Goal: Complete application form

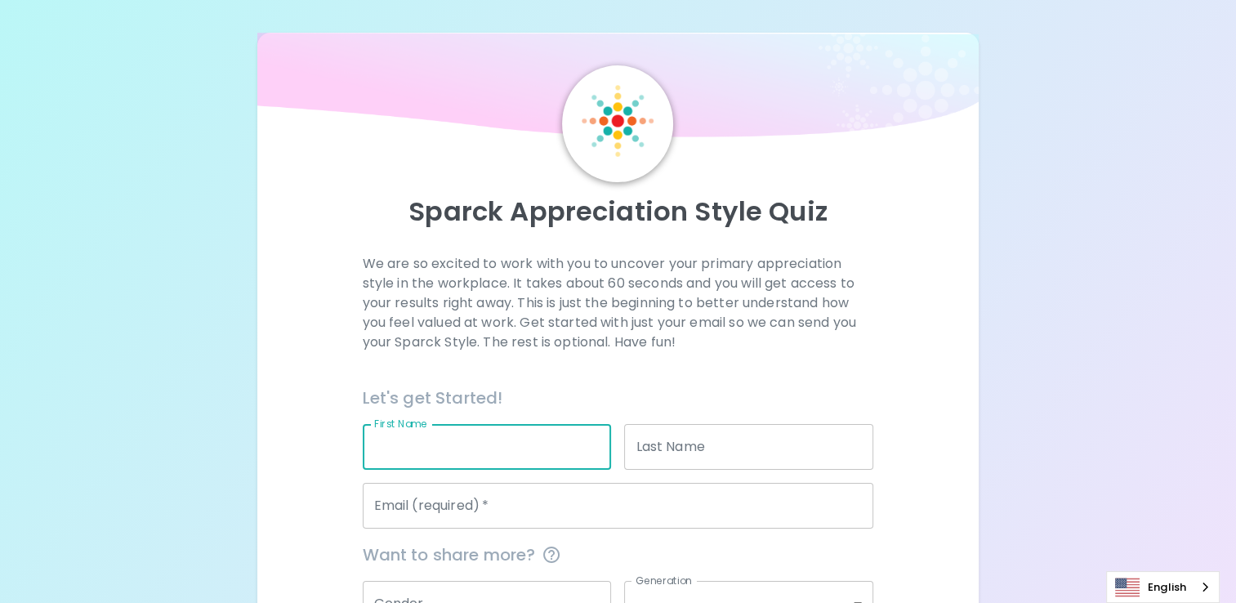
click at [568, 439] on input "First Name" at bounding box center [487, 447] width 249 height 46
type input "Jameica"
type input "Leaks"
type input "[EMAIL_ADDRESS][DOMAIN_NAME]"
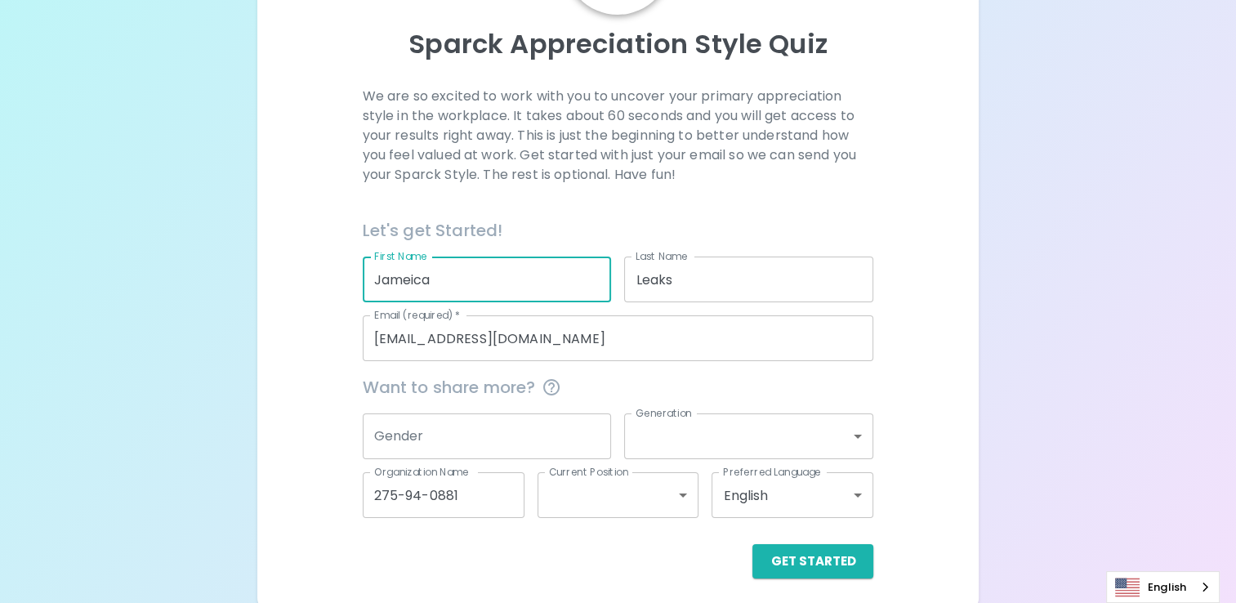
scroll to position [175, 0]
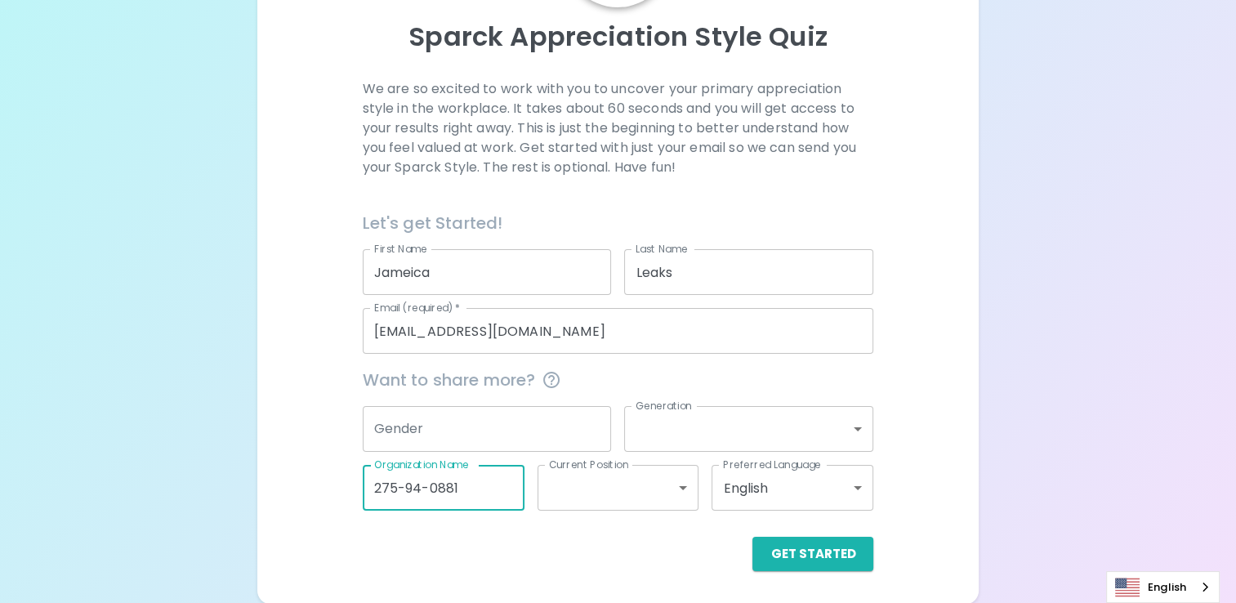
click at [469, 496] on input "275-94-0881" at bounding box center [444, 488] width 162 height 46
type input "2"
click at [791, 554] on button "Get Started" at bounding box center [812, 554] width 121 height 34
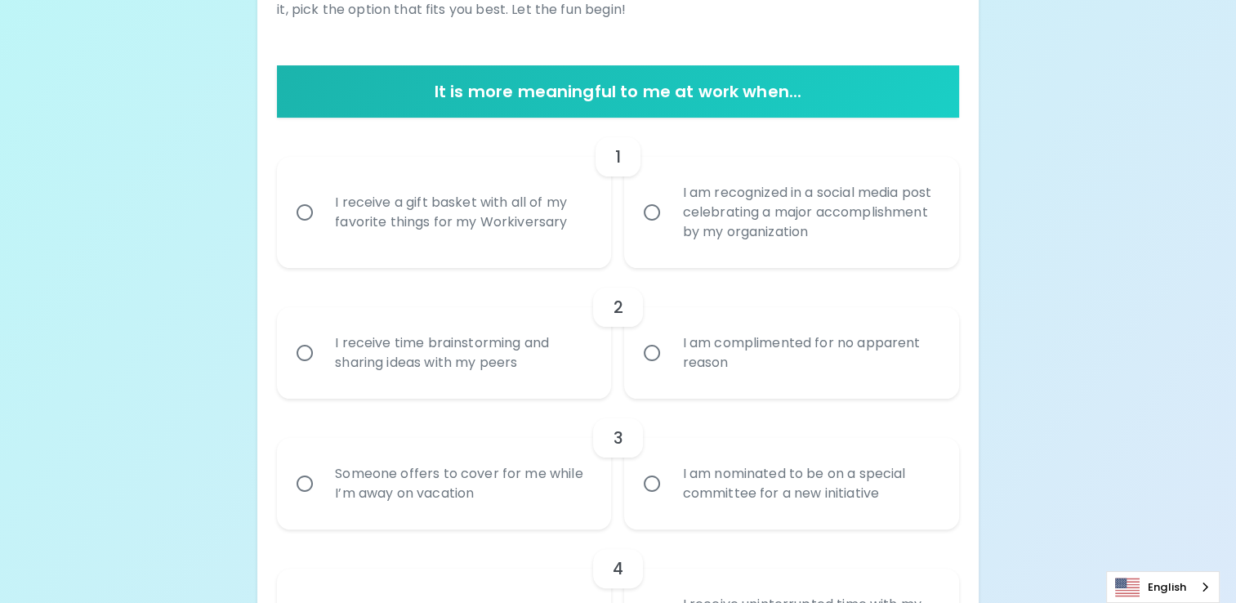
scroll to position [279, 0]
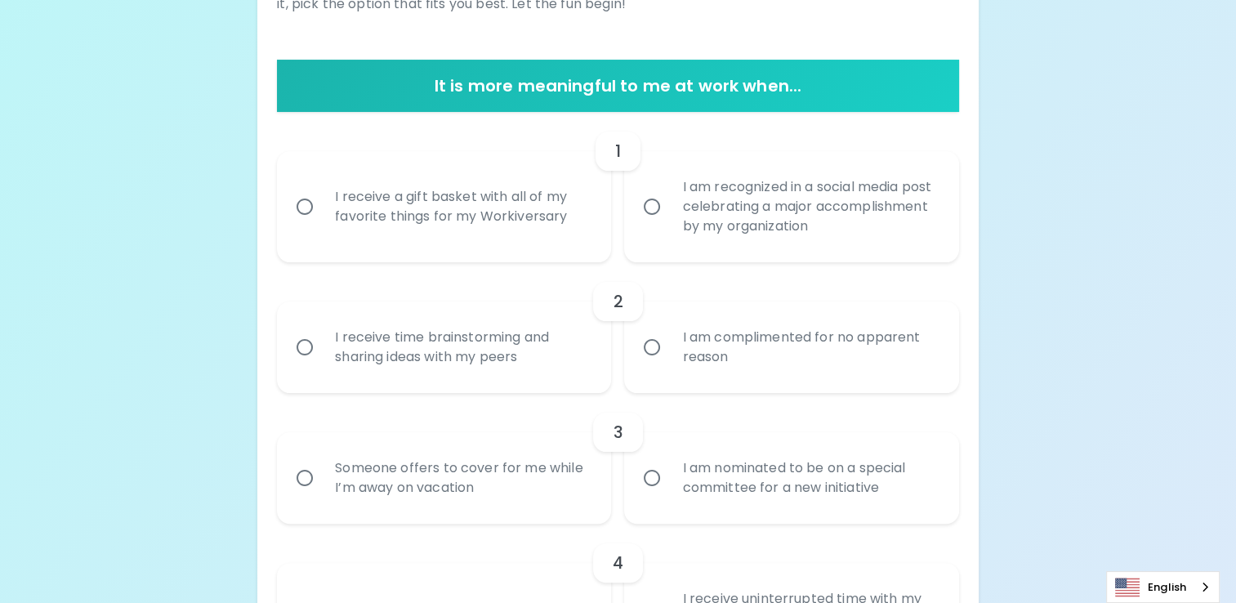
click at [396, 239] on div "I receive a gift basket with all of my favorite things for my Workiversary" at bounding box center [462, 206] width 280 height 78
click at [322, 224] on input "I receive a gift basket with all of my favorite things for my Workiversary" at bounding box center [304, 206] width 34 height 34
radio input "true"
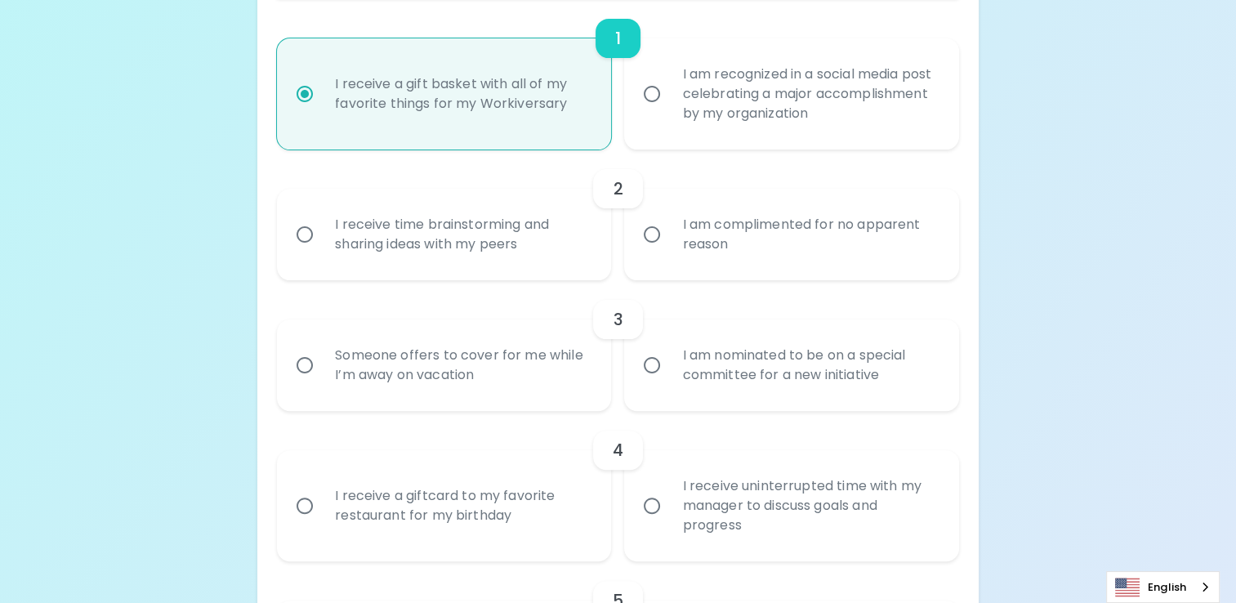
scroll to position [410, 0]
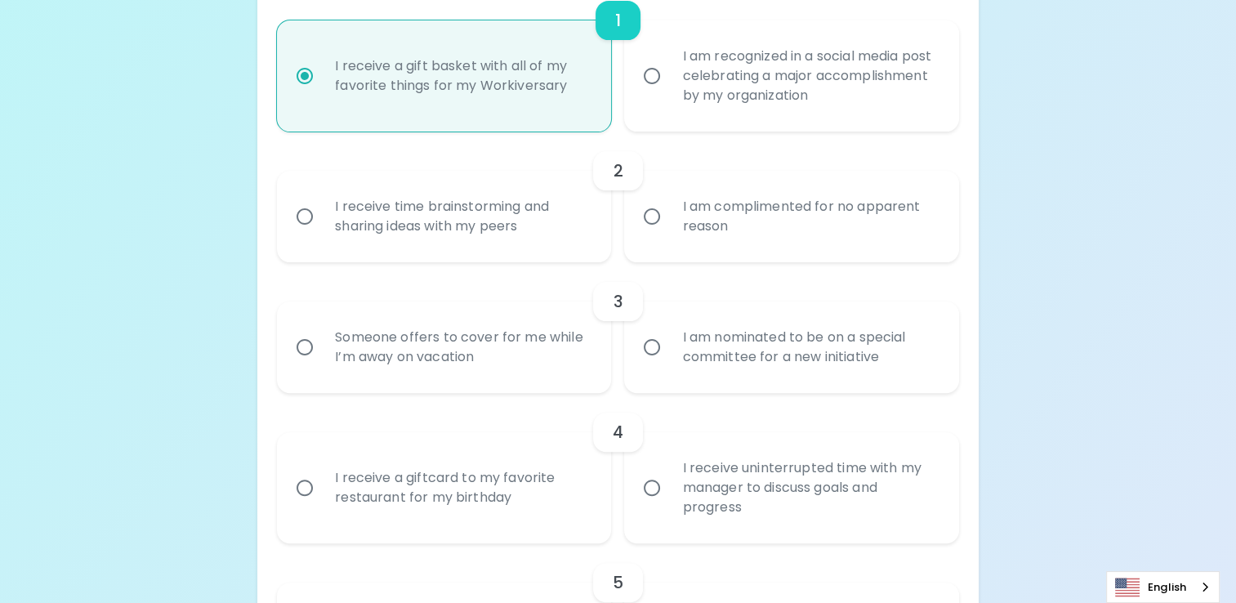
click at [853, 230] on div "I am complimented for no apparent reason" at bounding box center [809, 216] width 280 height 78
click at [669, 230] on input "I am complimented for no apparent reason" at bounding box center [652, 216] width 34 height 34
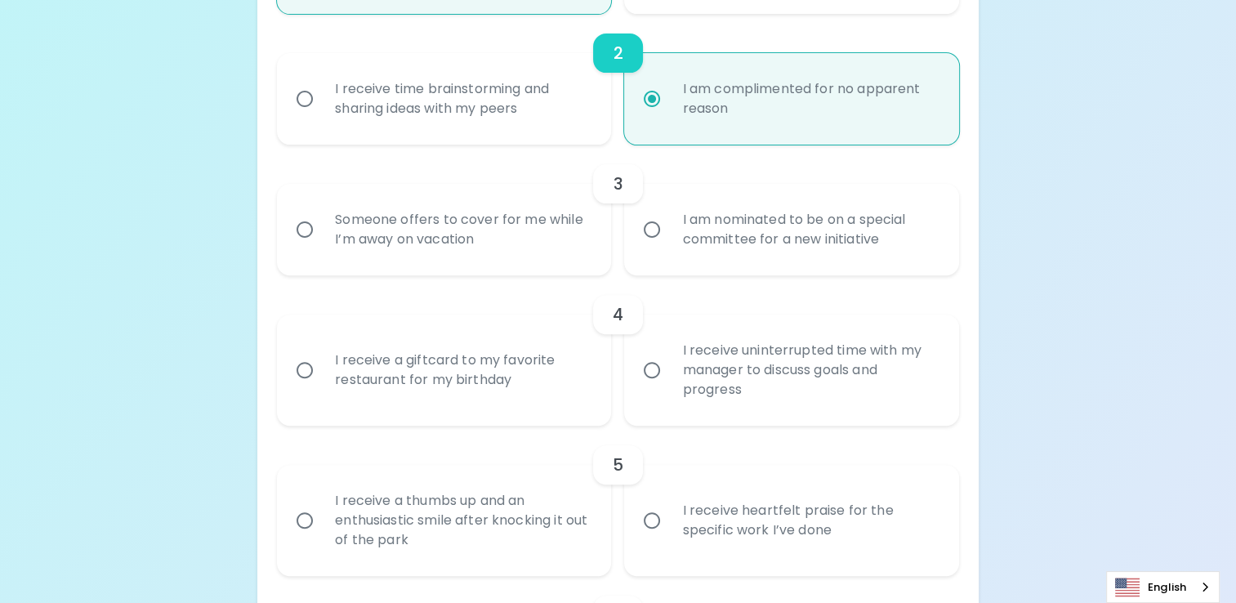
scroll to position [541, 0]
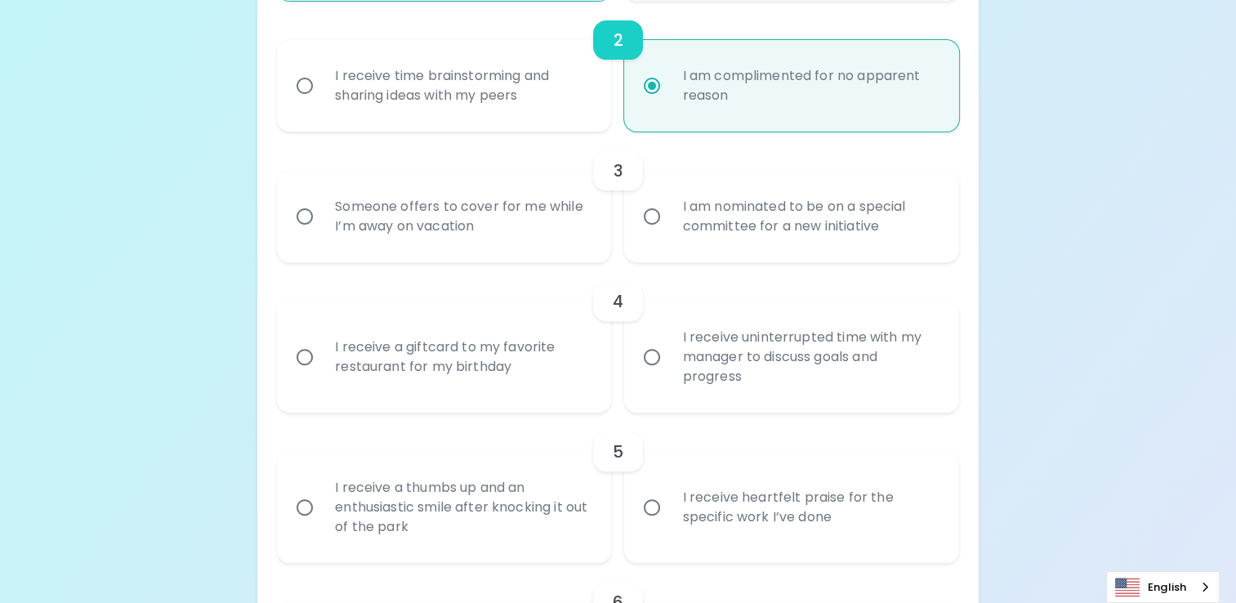
radio input "true"
click at [551, 239] on div "Someone offers to cover for me while I’m away on vacation" at bounding box center [462, 216] width 280 height 78
click at [322, 234] on input "Someone offers to cover for me while I’m away on vacation" at bounding box center [304, 216] width 34 height 34
radio input "false"
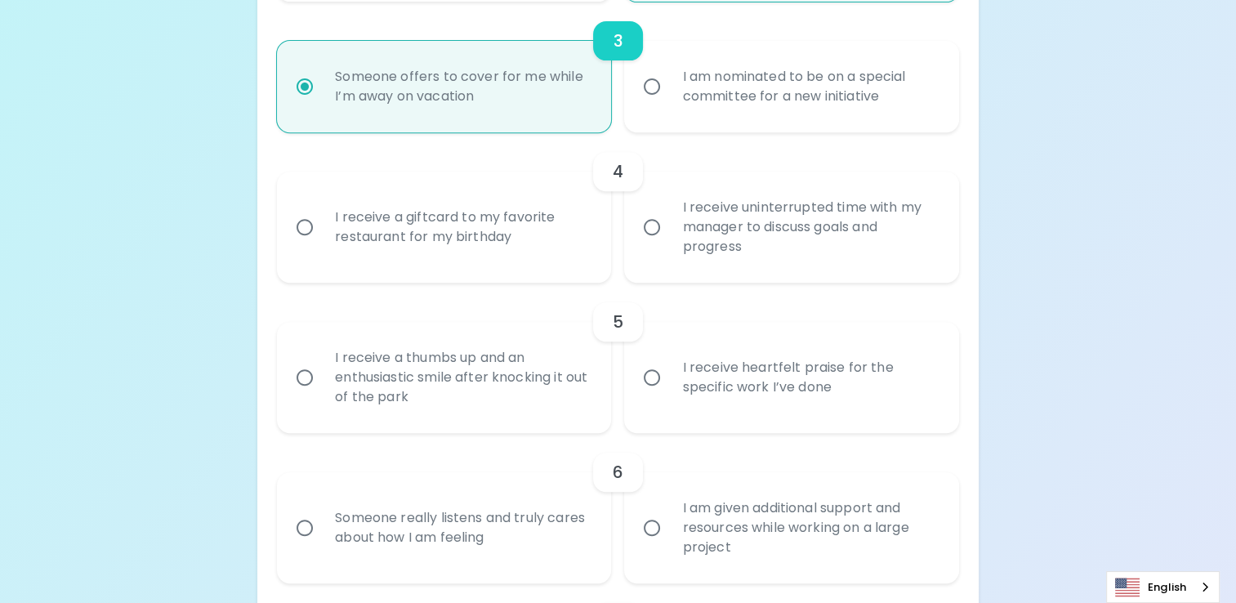
scroll to position [671, 0]
radio input "true"
click at [551, 239] on div "I receive a giftcard to my favorite restaurant for my birthday" at bounding box center [462, 226] width 280 height 78
click at [322, 239] on input "I receive a giftcard to my favorite restaurant for my birthday" at bounding box center [304, 226] width 34 height 34
radio input "false"
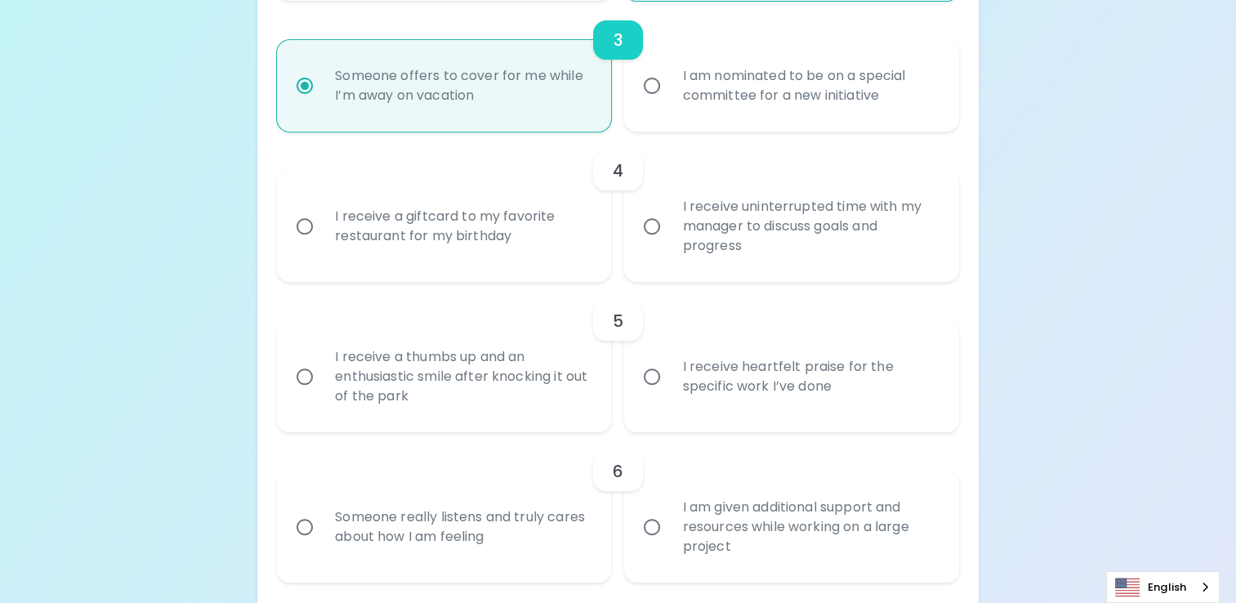
radio input "false"
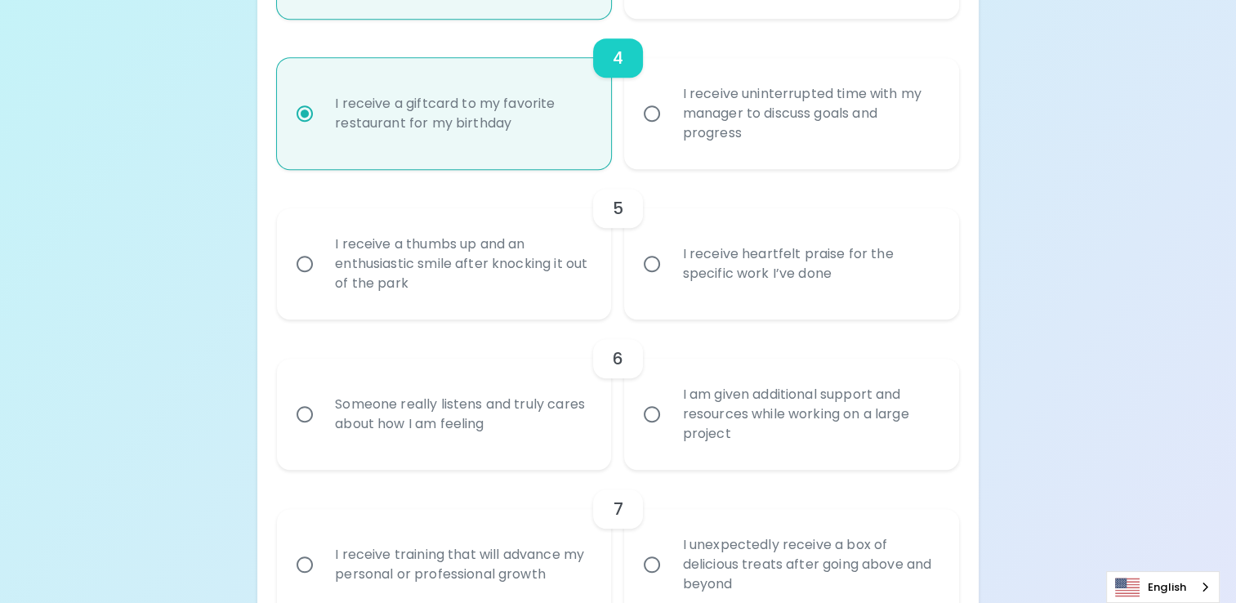
scroll to position [802, 0]
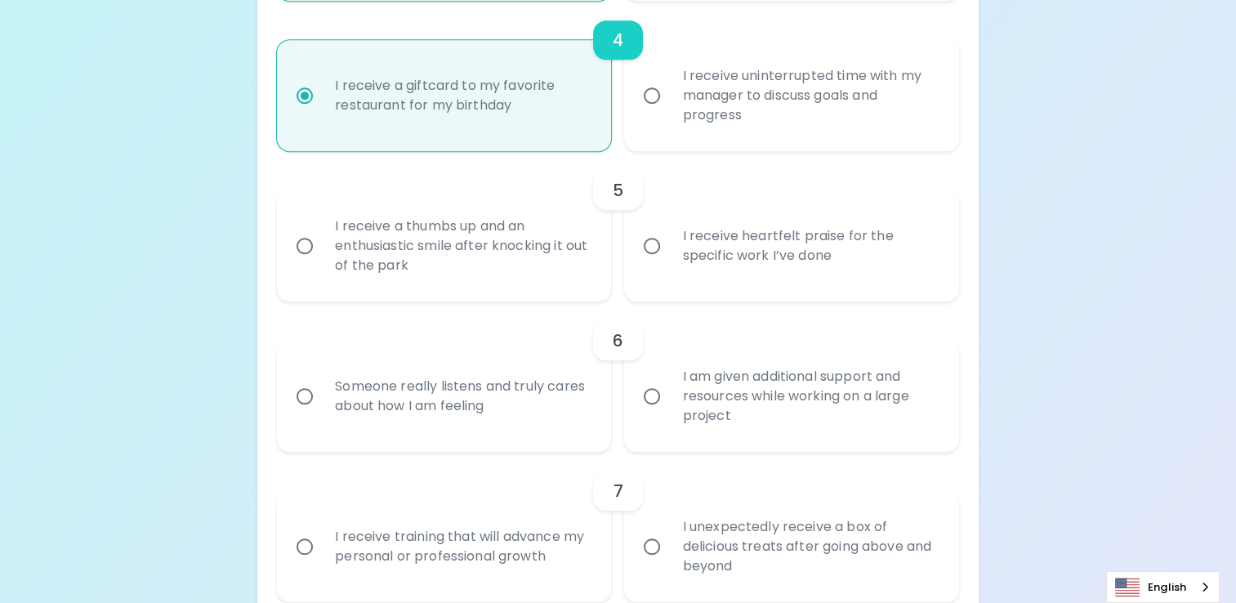
radio input "true"
click at [742, 239] on div "I receive heartfelt praise for the specific work I’ve done" at bounding box center [809, 246] width 280 height 78
click at [669, 239] on input "I receive heartfelt praise for the specific work I’ve done" at bounding box center [652, 246] width 34 height 34
radio input "false"
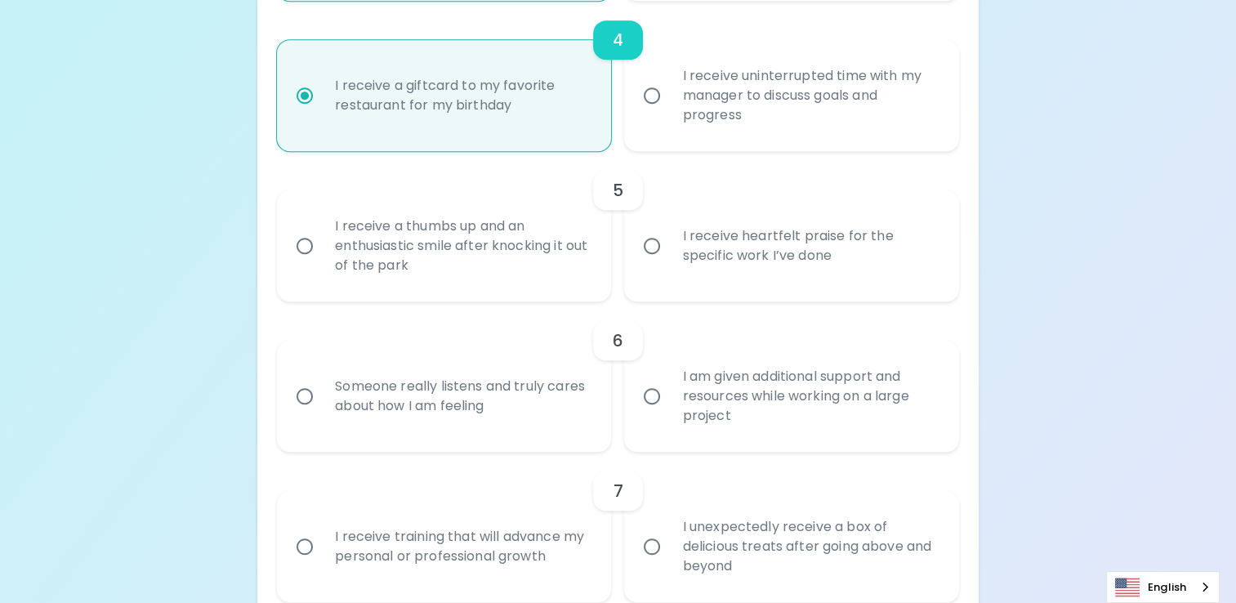
radio input "false"
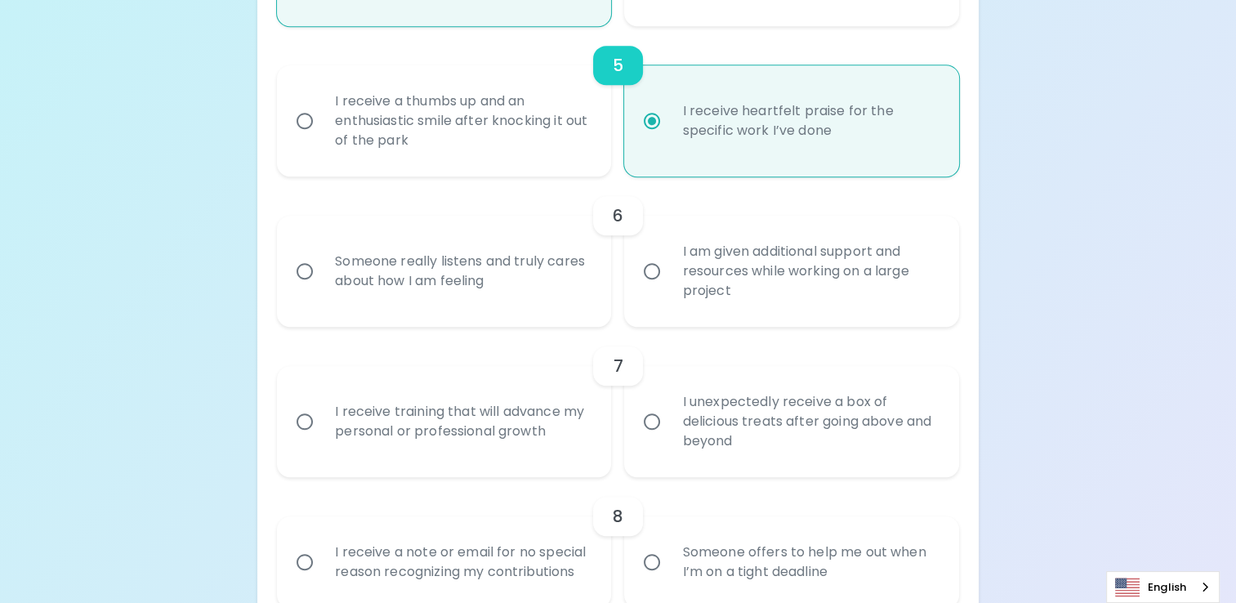
scroll to position [933, 0]
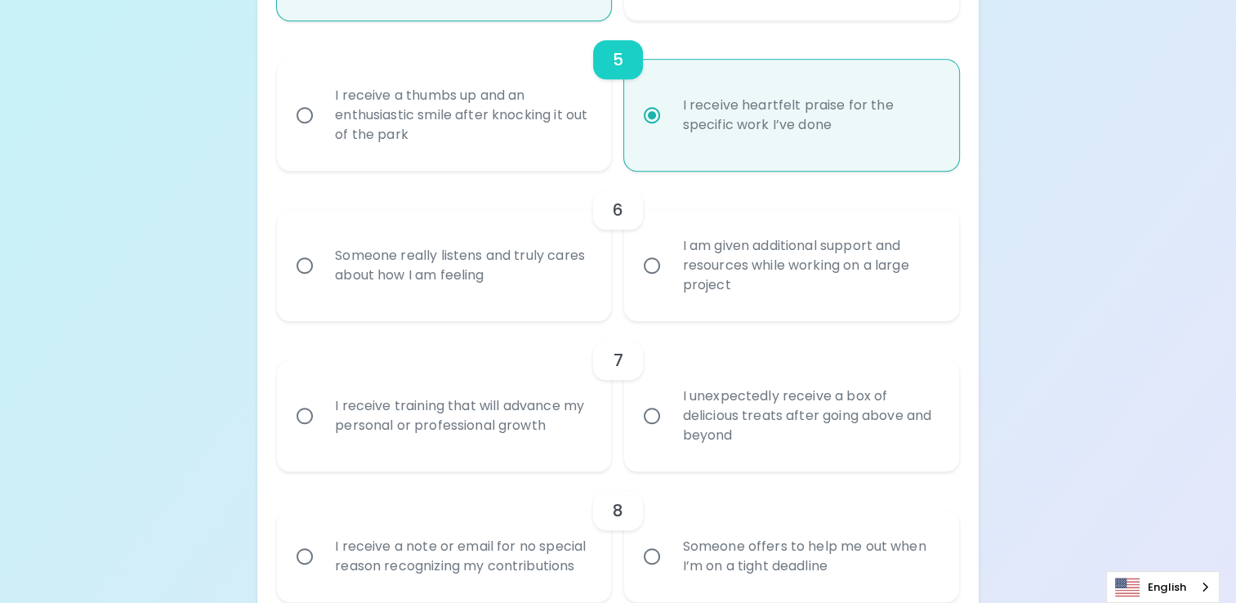
radio input "true"
click at [742, 239] on div "I am given additional support and resources while working on a large project" at bounding box center [809, 265] width 280 height 98
click at [669, 248] on input "I am given additional support and resources while working on a large project" at bounding box center [652, 265] width 34 height 34
radio input "false"
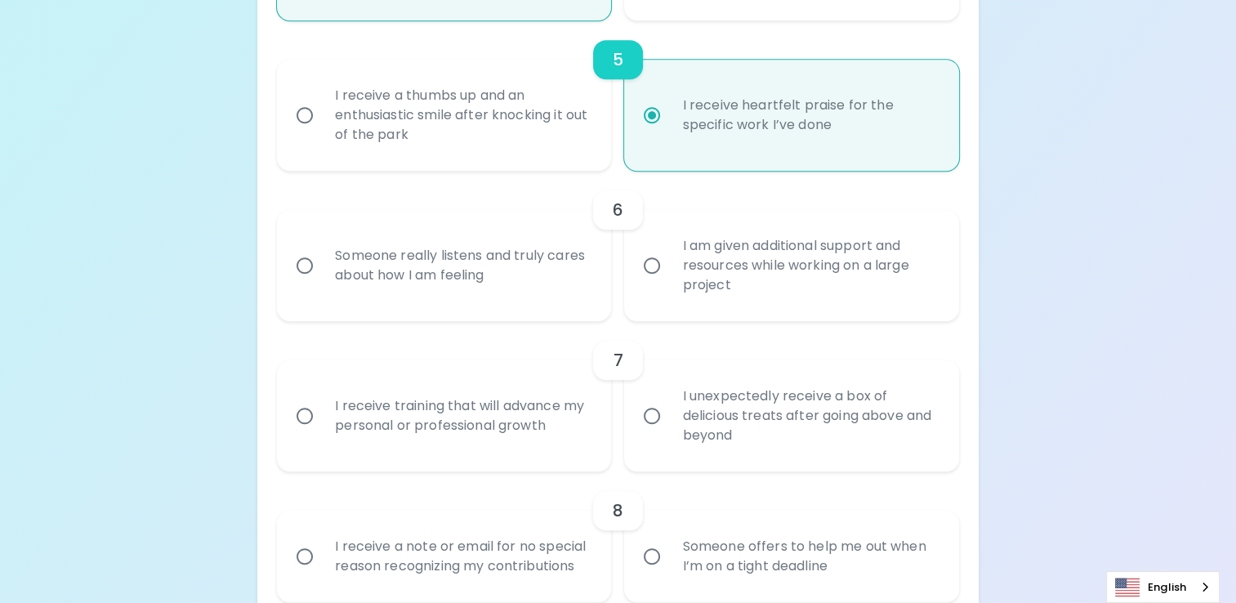
radio input "false"
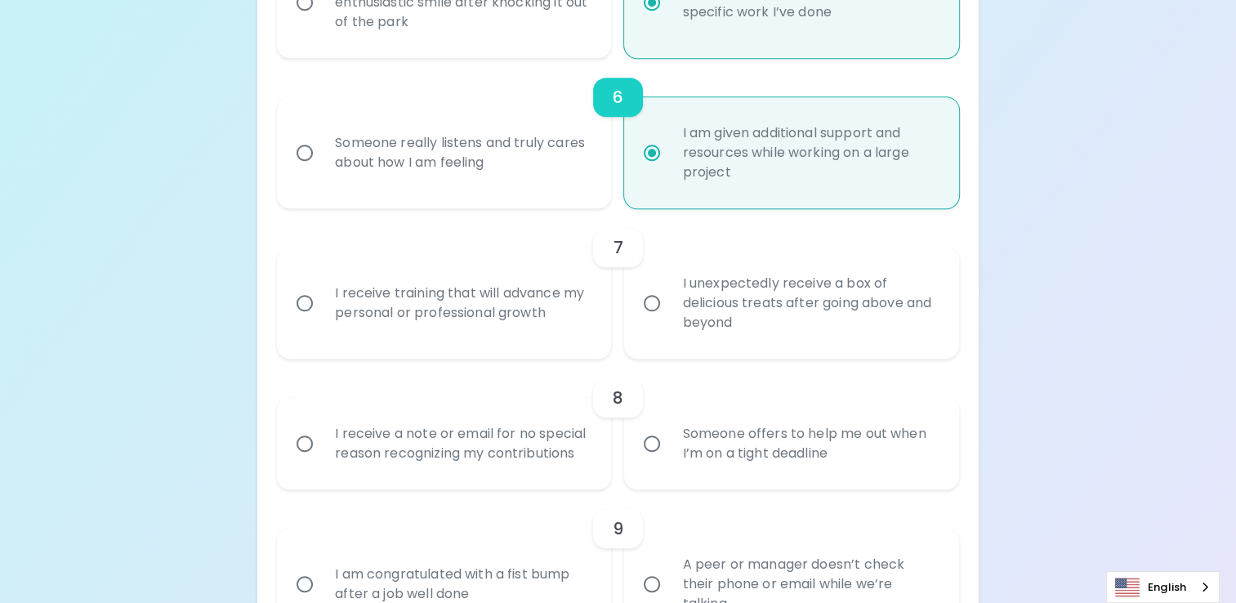
scroll to position [1063, 0]
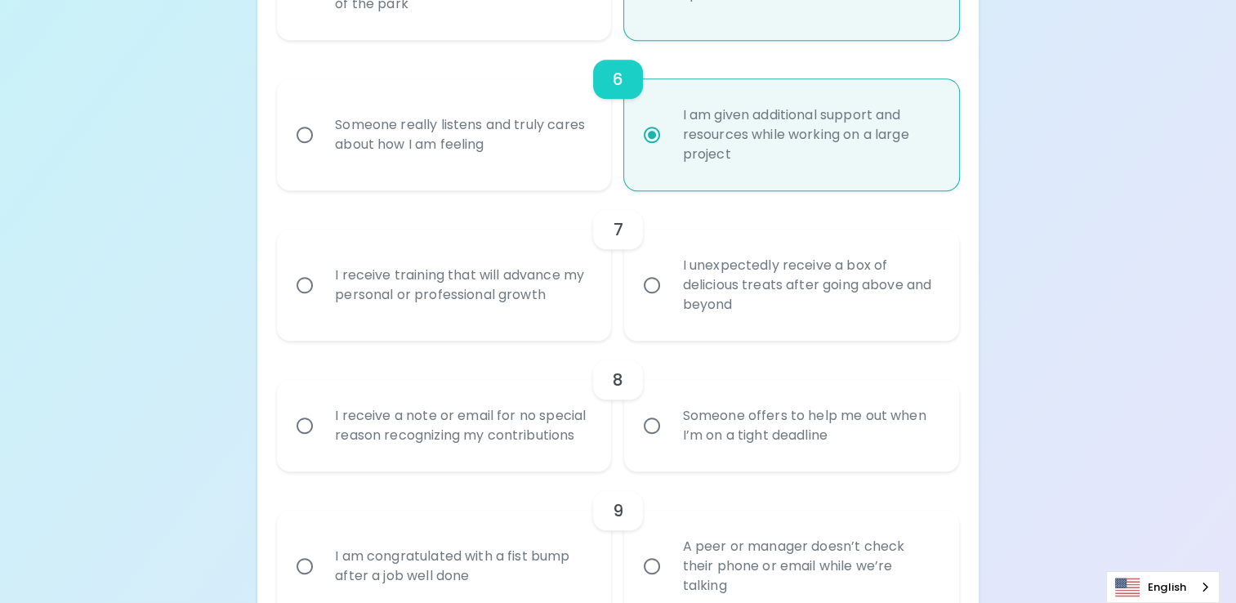
radio input "true"
click at [743, 286] on div "I unexpectedly receive a box of delicious treats after going above and beyond" at bounding box center [809, 285] width 280 height 98
click at [669, 286] on input "I unexpectedly receive a box of delicious treats after going above and beyond" at bounding box center [652, 285] width 34 height 34
radio input "false"
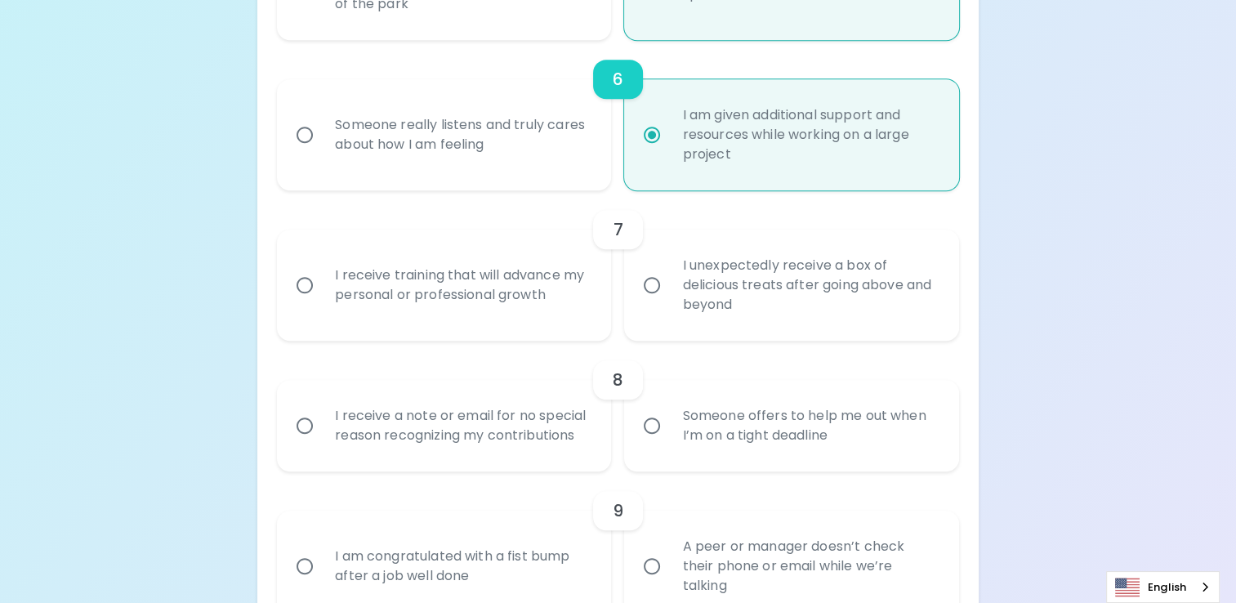
radio input "false"
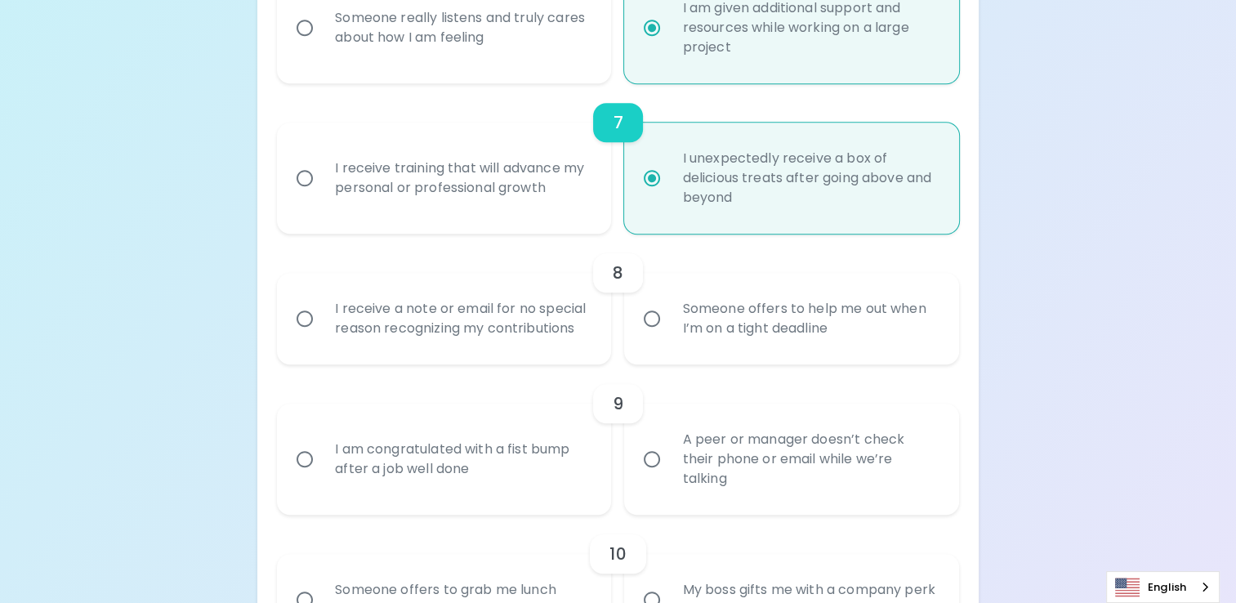
scroll to position [1194, 0]
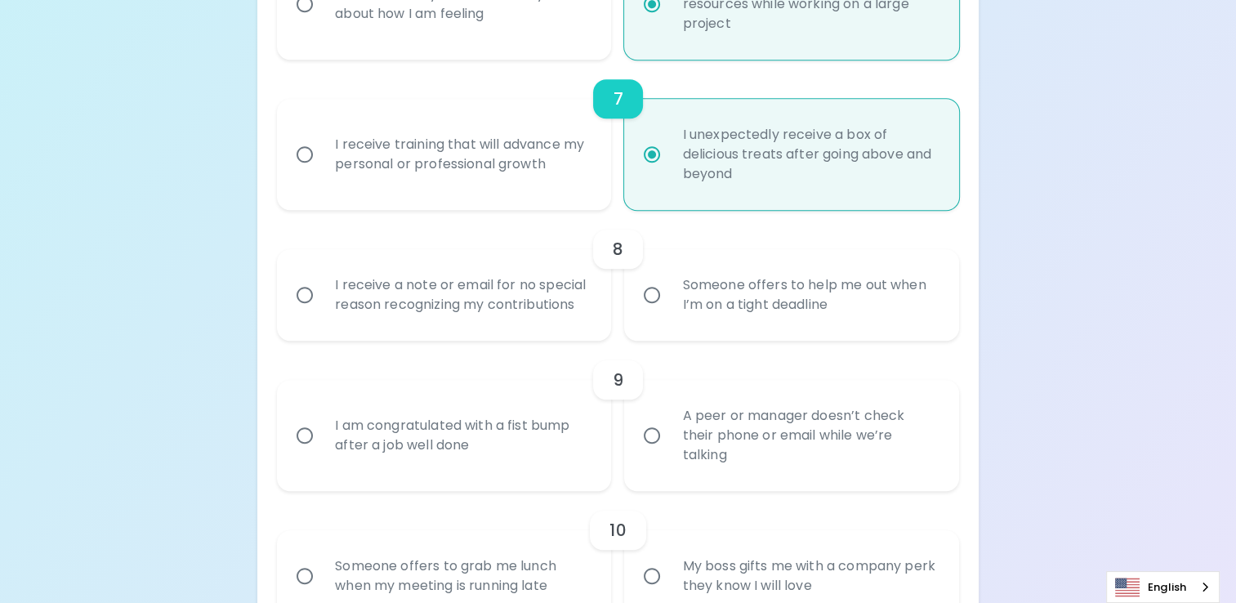
radio input "true"
click at [548, 312] on div "I receive a note or email for no special reason recognizing my contributions" at bounding box center [462, 295] width 280 height 78
click at [322, 312] on input "I receive a note or email for no special reason recognizing my contributions" at bounding box center [304, 295] width 34 height 34
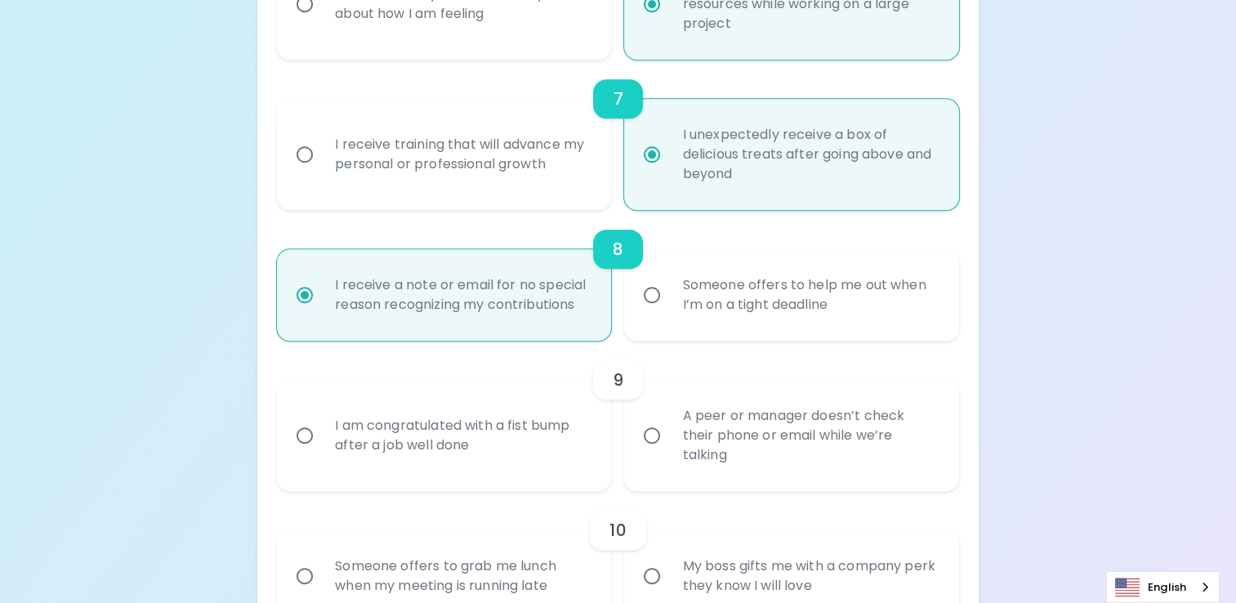
radio input "false"
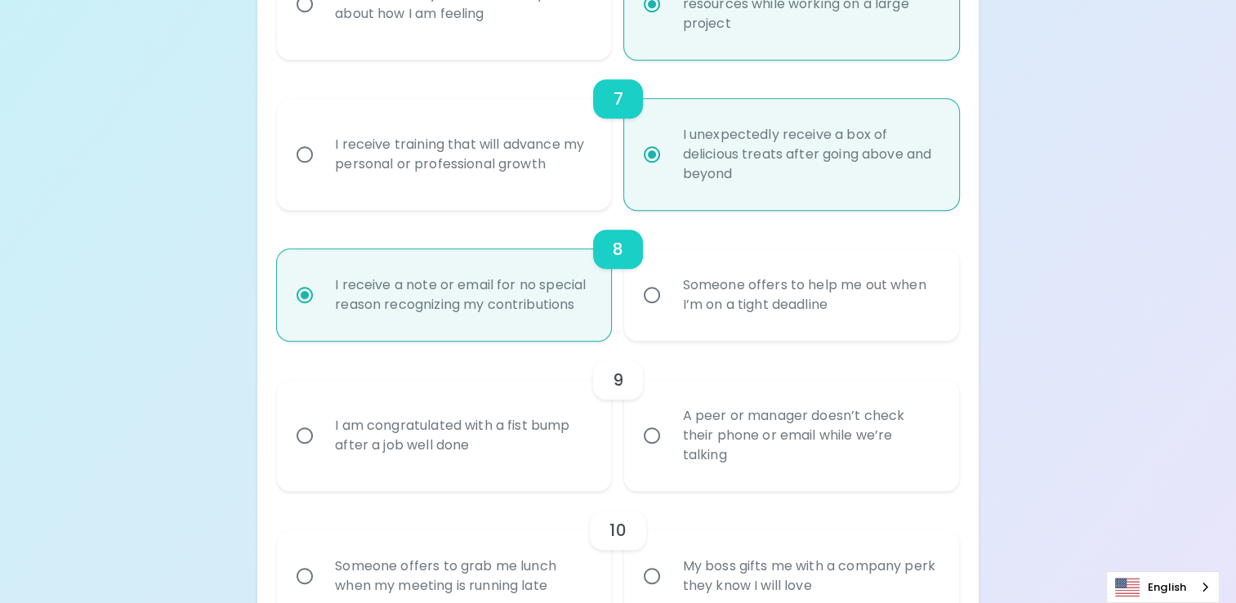
radio input "false"
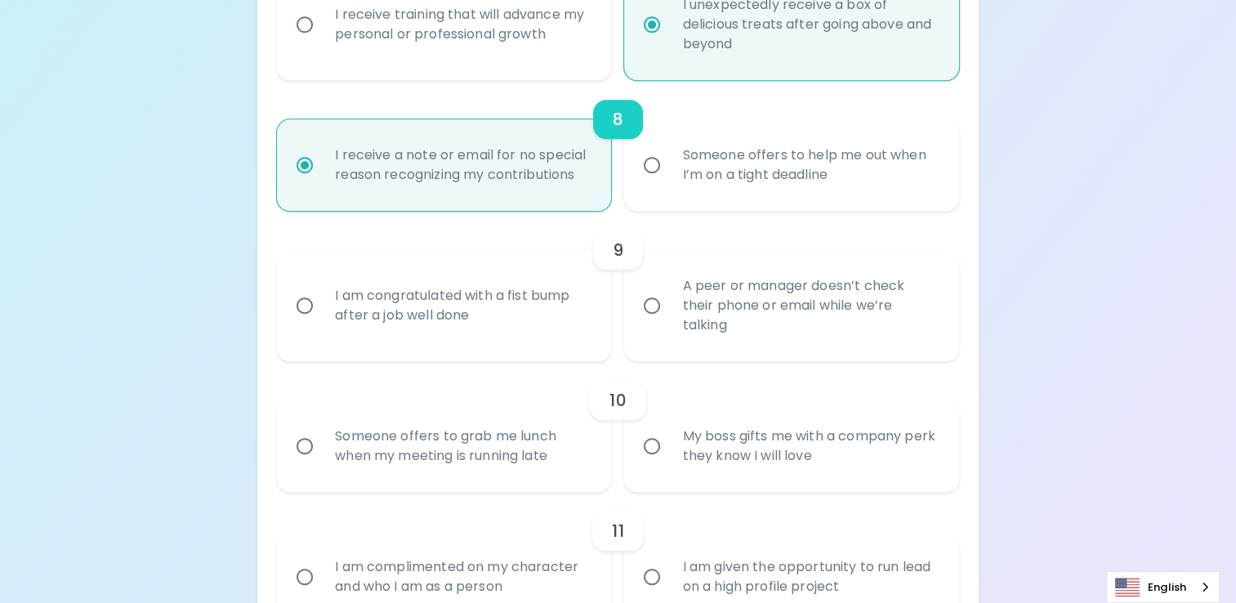
scroll to position [1325, 0]
radio input "true"
click at [736, 324] on div "A peer or manager doesn’t check their phone or email while we’re talking" at bounding box center [809, 305] width 280 height 98
click at [669, 322] on input "A peer or manager doesn’t check their phone or email while we’re talking" at bounding box center [652, 304] width 34 height 34
radio input "false"
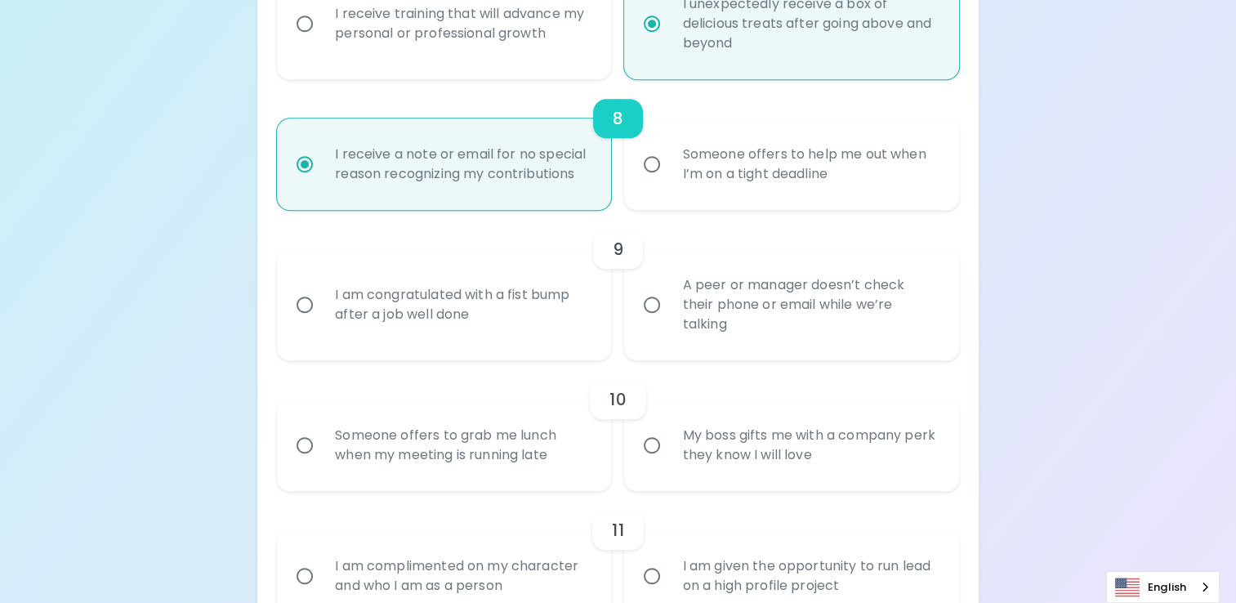
radio input "false"
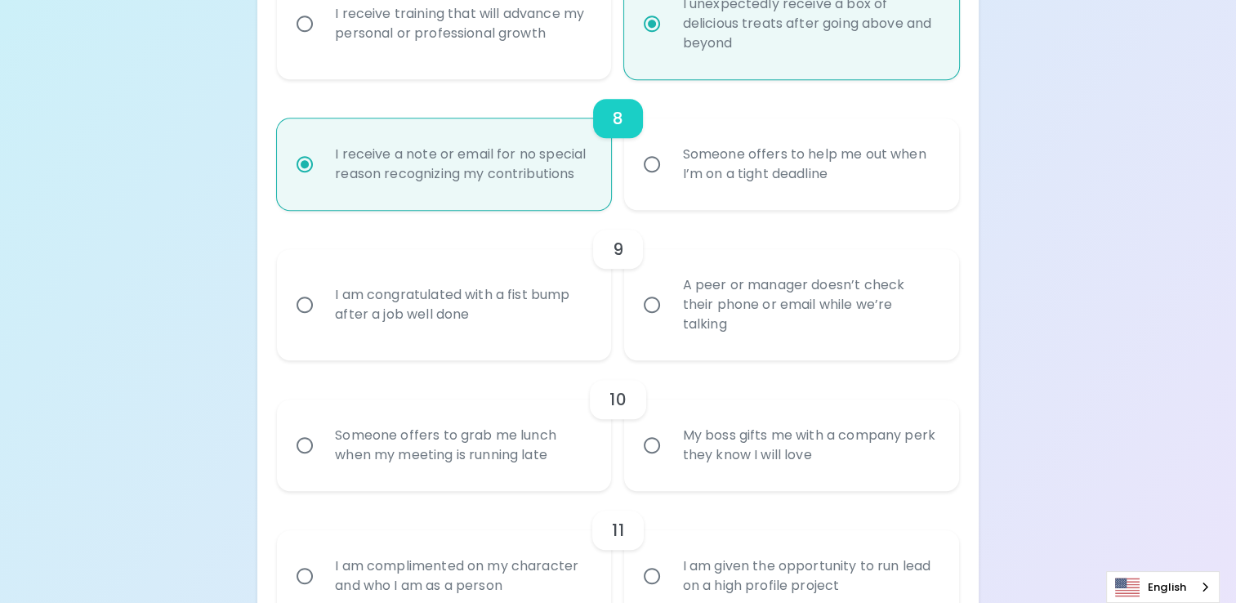
radio input "false"
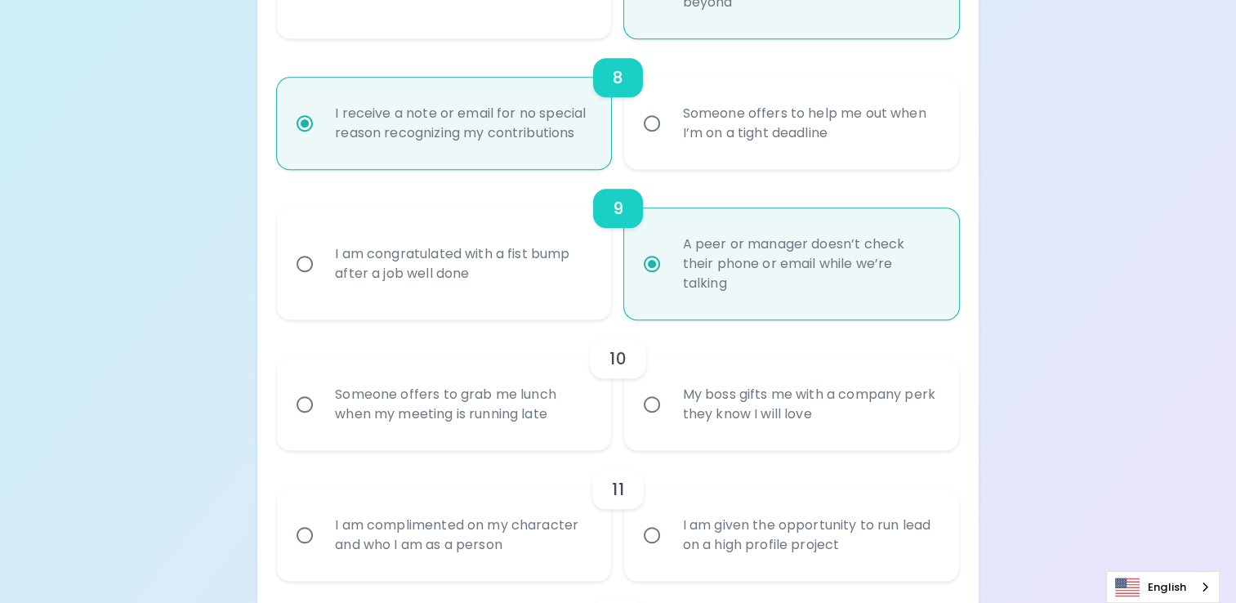
scroll to position [1455, 0]
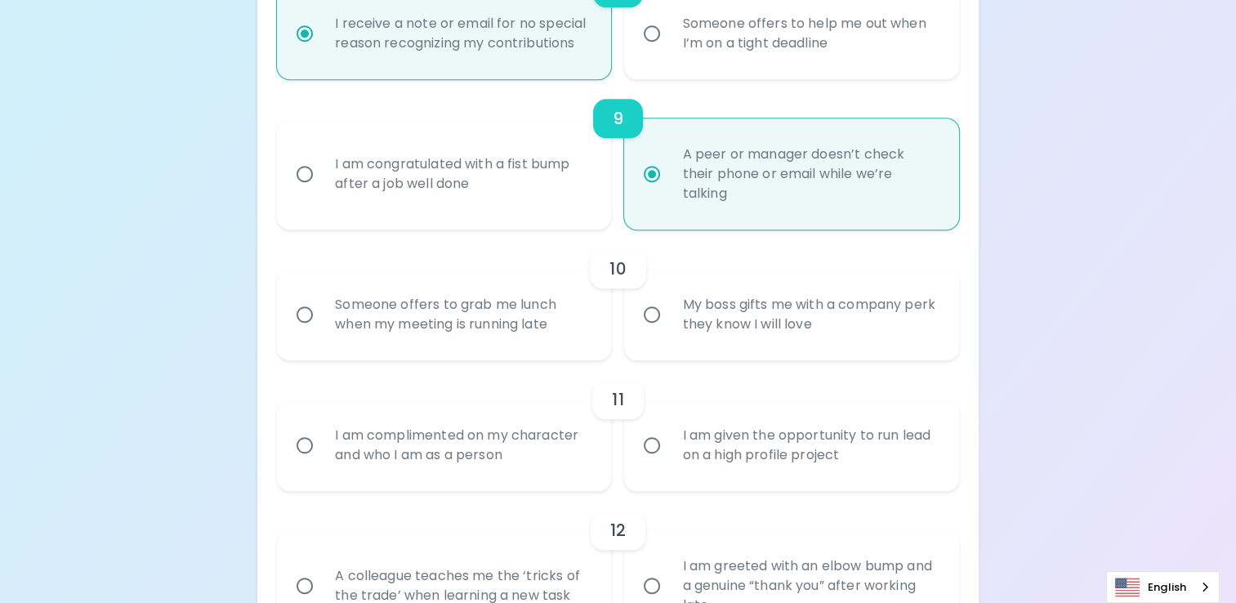
radio input "true"
click at [493, 322] on div "Someone offers to grab me lunch when my meeting is running late" at bounding box center [462, 314] width 280 height 78
click at [322, 322] on input "Someone offers to grab me lunch when my meeting is running late" at bounding box center [304, 314] width 34 height 34
radio input "false"
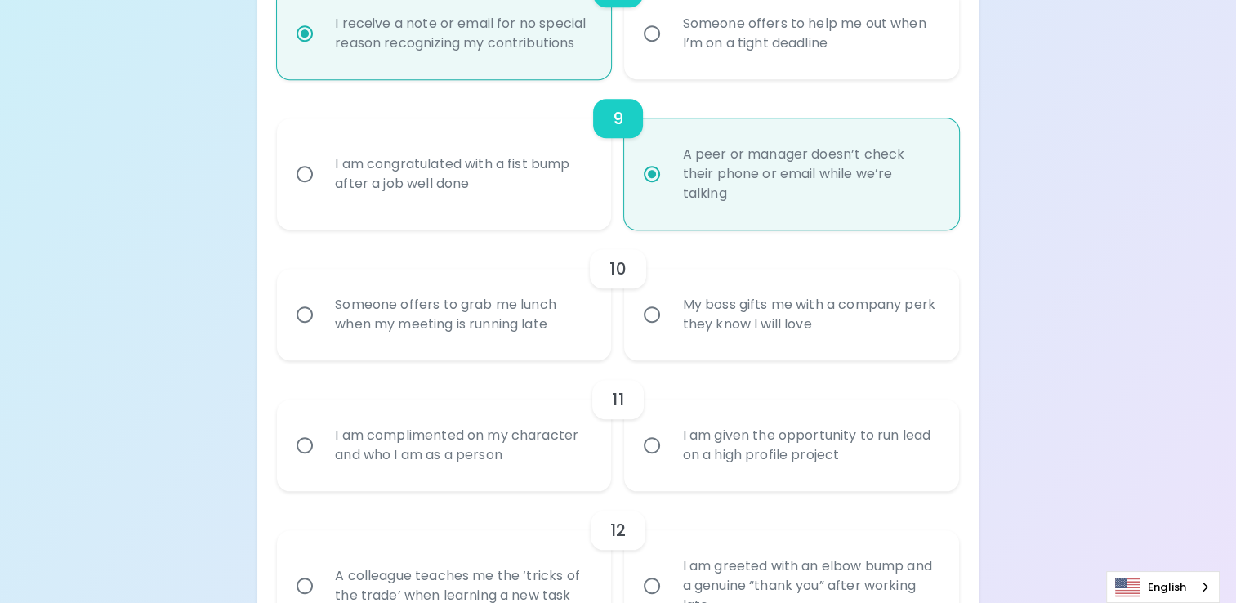
radio input "false"
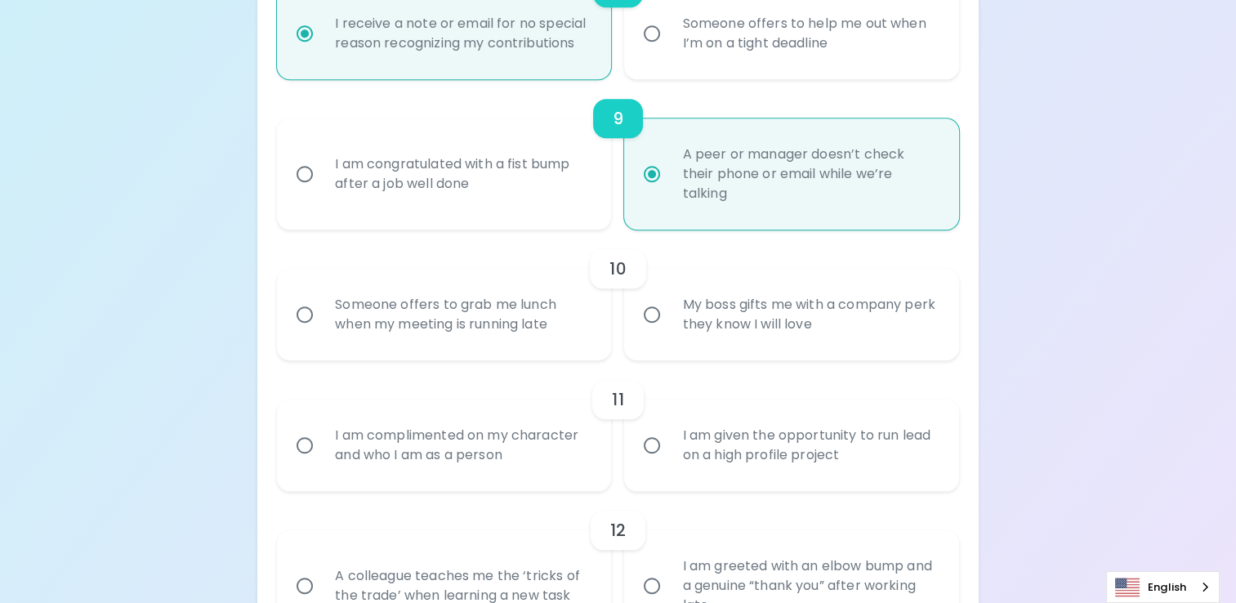
radio input "false"
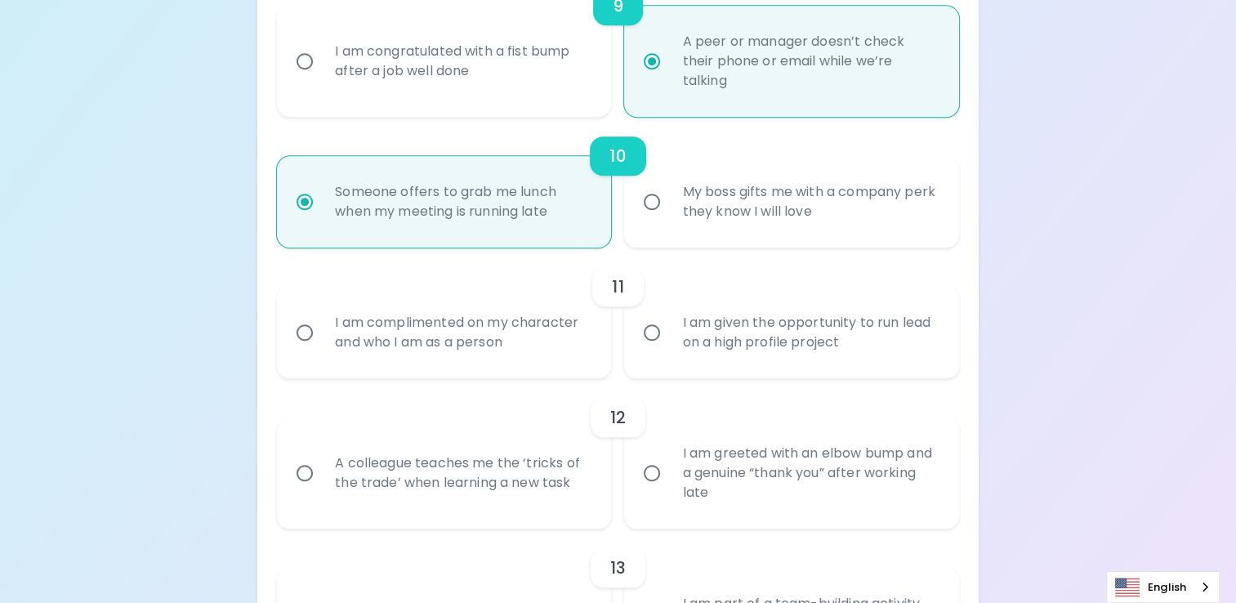
scroll to position [1586, 0]
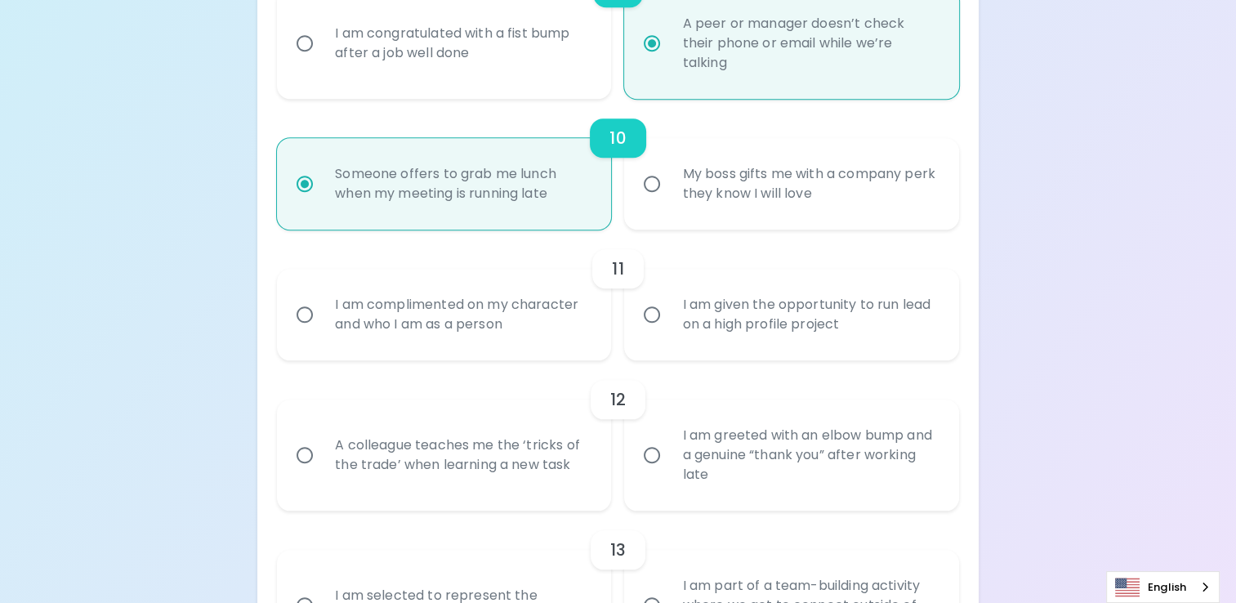
radio input "true"
click at [493, 322] on div "I am complimented on my character and who I am as a person" at bounding box center [462, 314] width 280 height 78
click at [322, 322] on input "I am complimented on my character and who I am as a person" at bounding box center [304, 314] width 34 height 34
radio input "false"
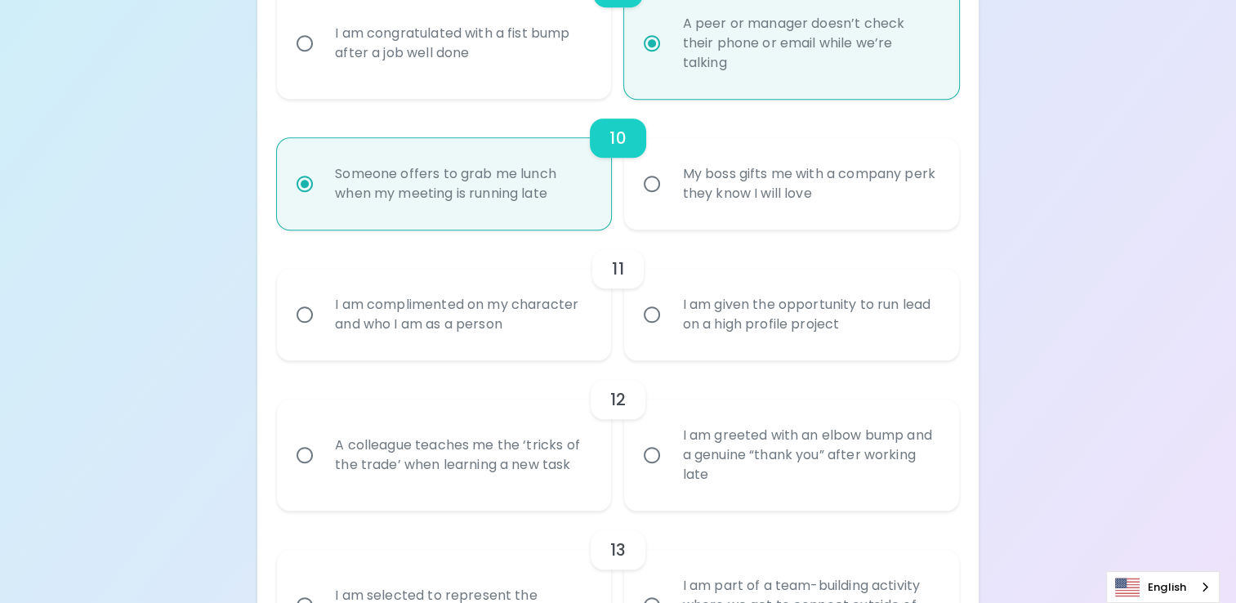
radio input "false"
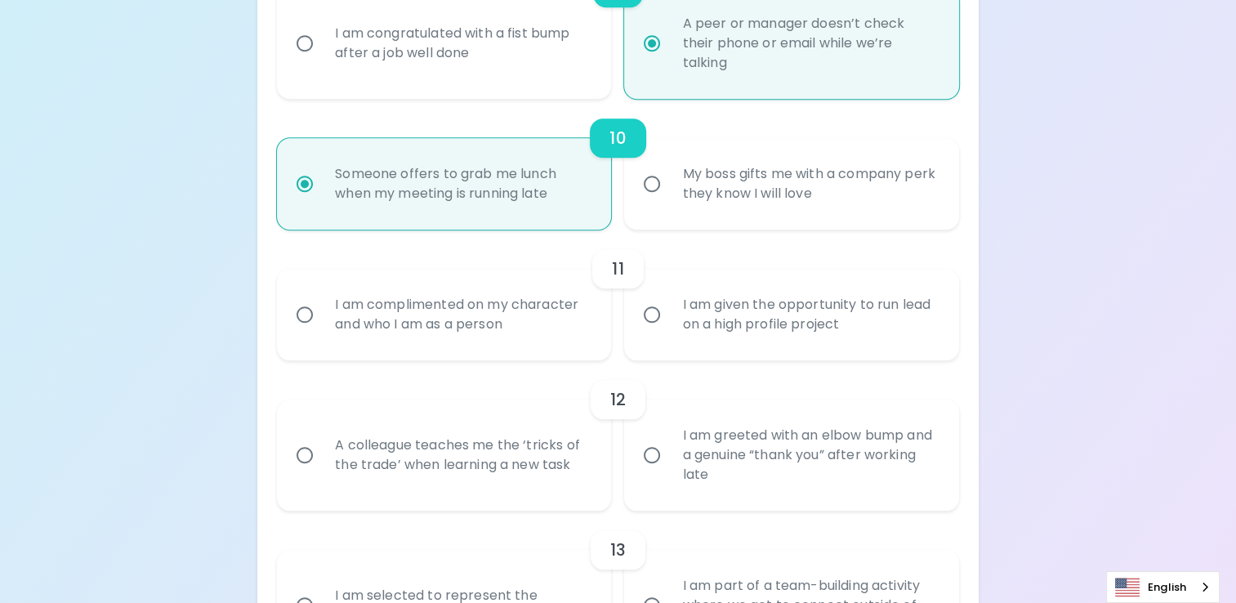
radio input "false"
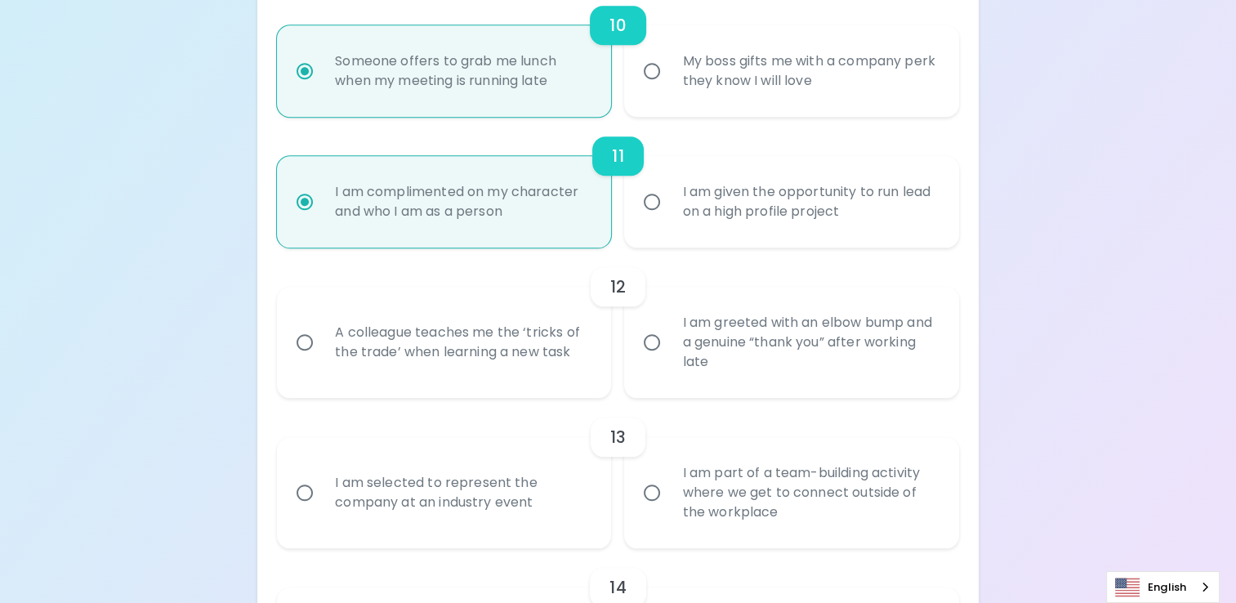
scroll to position [1717, 0]
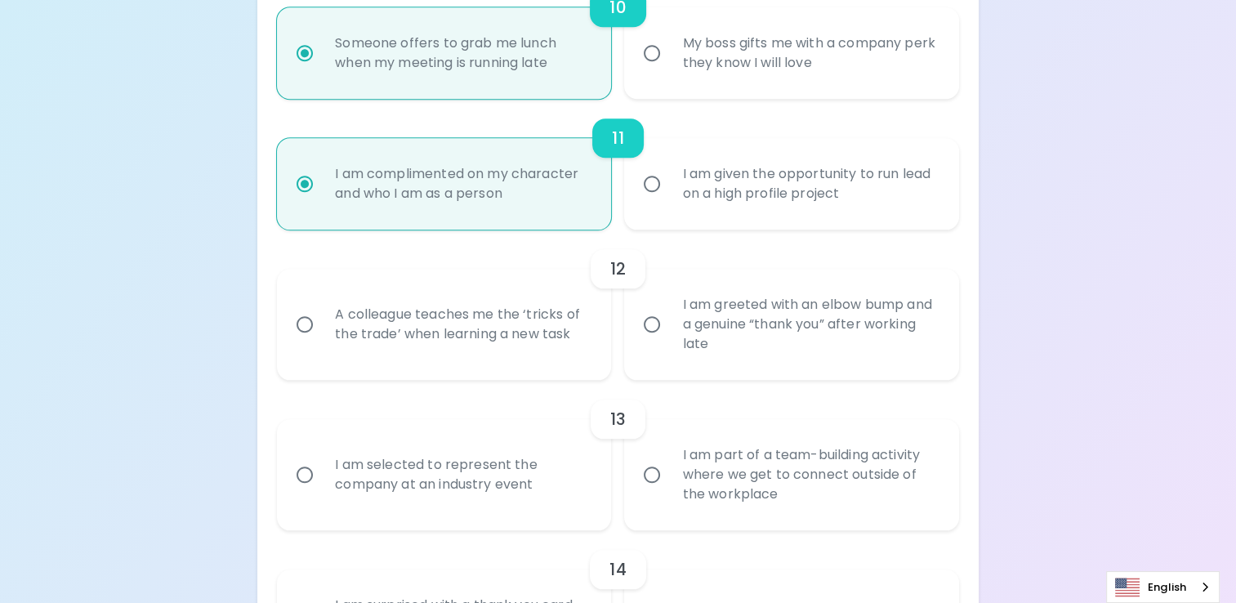
radio input "true"
click at [565, 347] on div "A colleague teaches me the ‘tricks of the trade’ when learning a new task" at bounding box center [462, 324] width 280 height 78
click at [322, 341] on input "A colleague teaches me the ‘tricks of the trade’ when learning a new task" at bounding box center [304, 324] width 34 height 34
radio input "false"
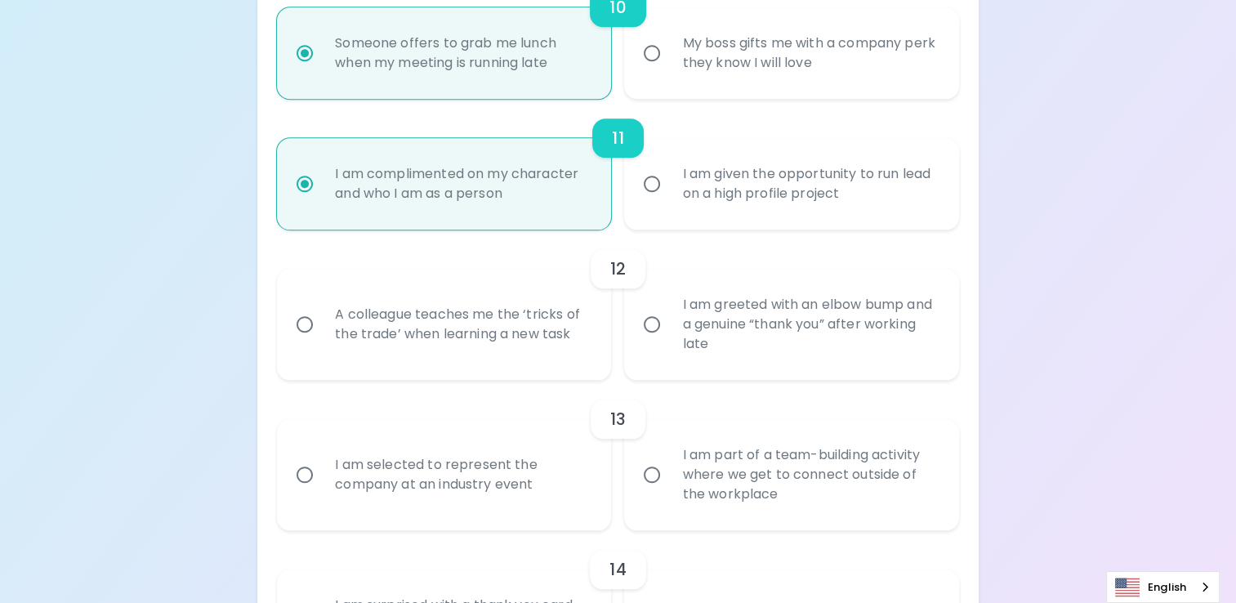
radio input "false"
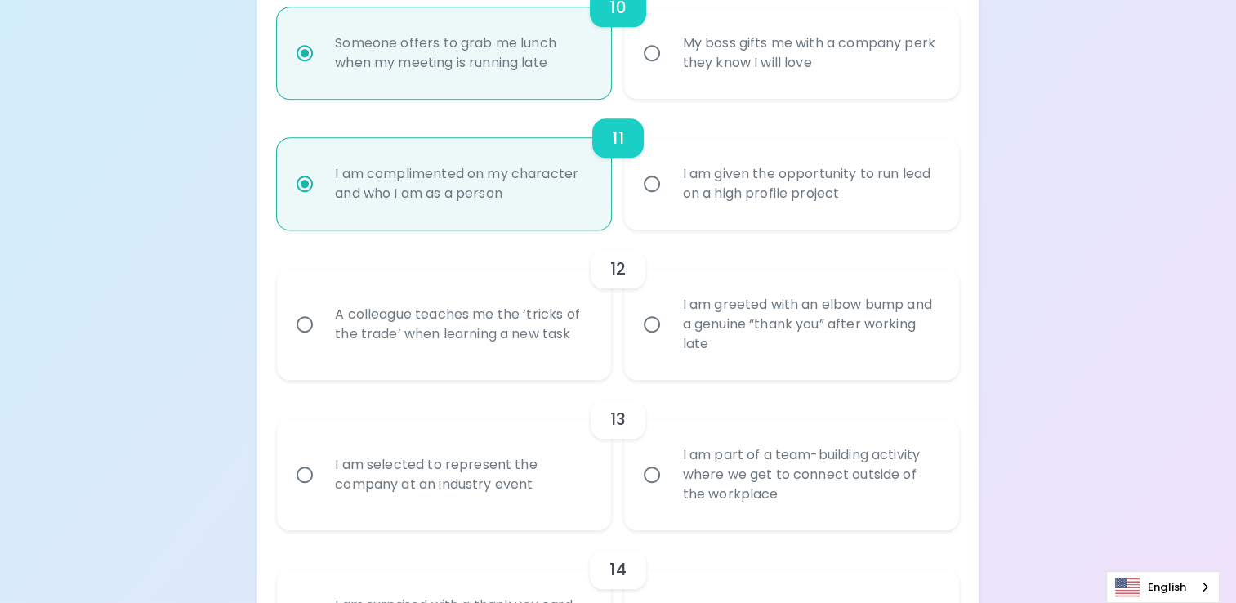
radio input "false"
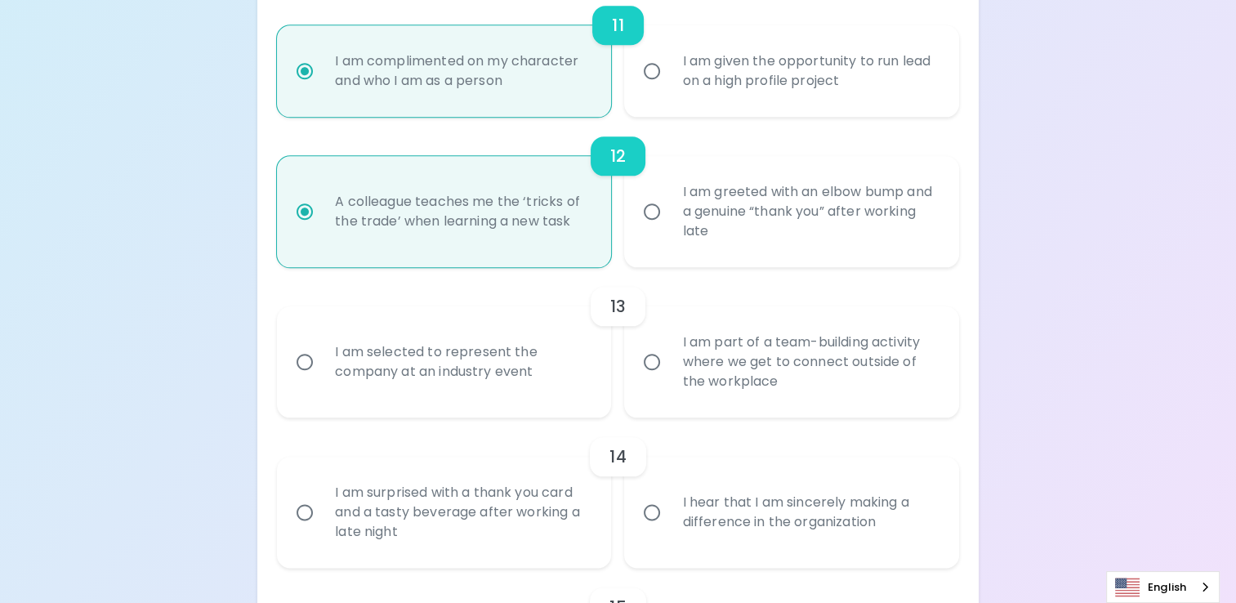
scroll to position [1847, 0]
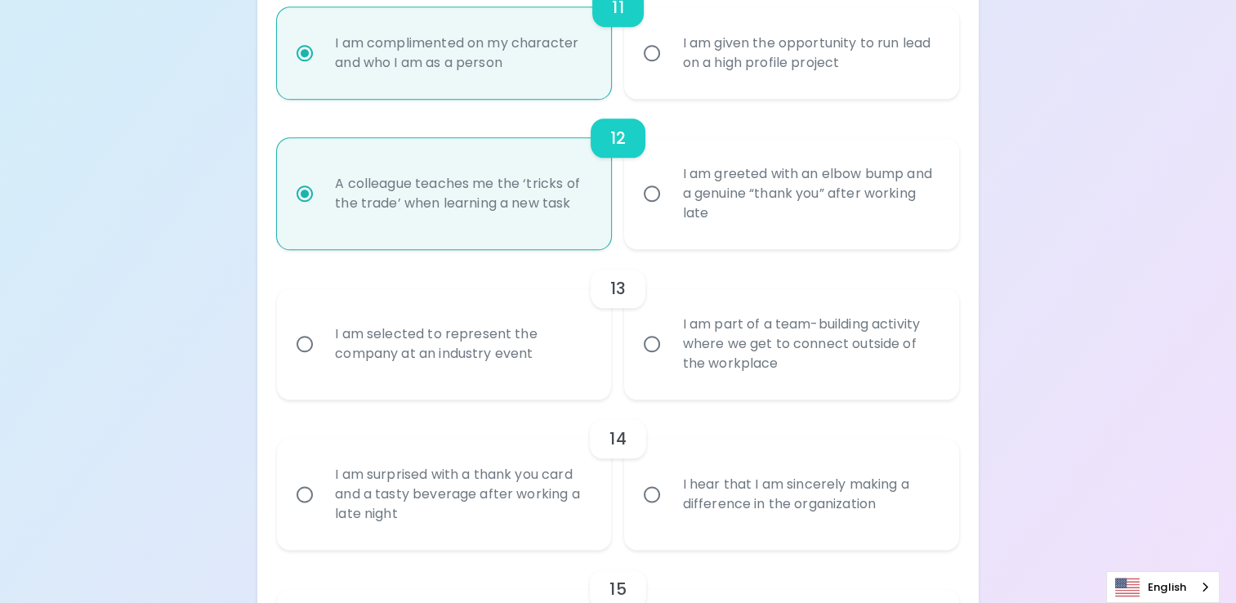
radio input "true"
click at [749, 310] on div "I am part of a team-building activity where we get to connect outside of the wo…" at bounding box center [809, 344] width 280 height 98
click at [669, 327] on input "I am part of a team-building activity where we get to connect outside of the wo…" at bounding box center [652, 344] width 34 height 34
radio input "false"
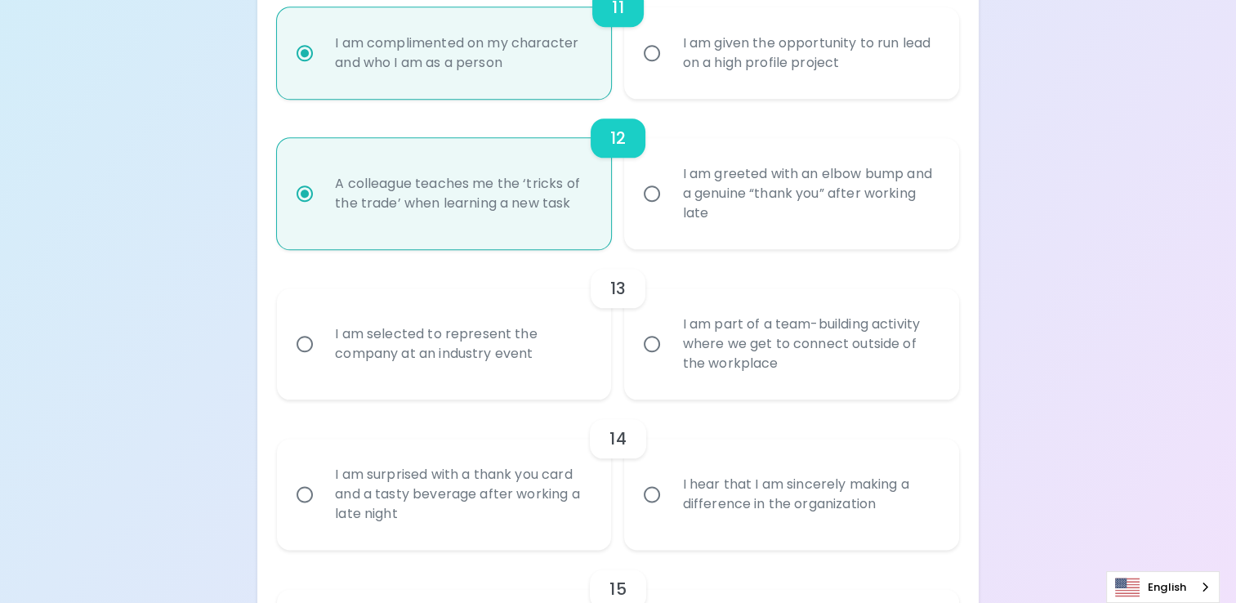
radio input "false"
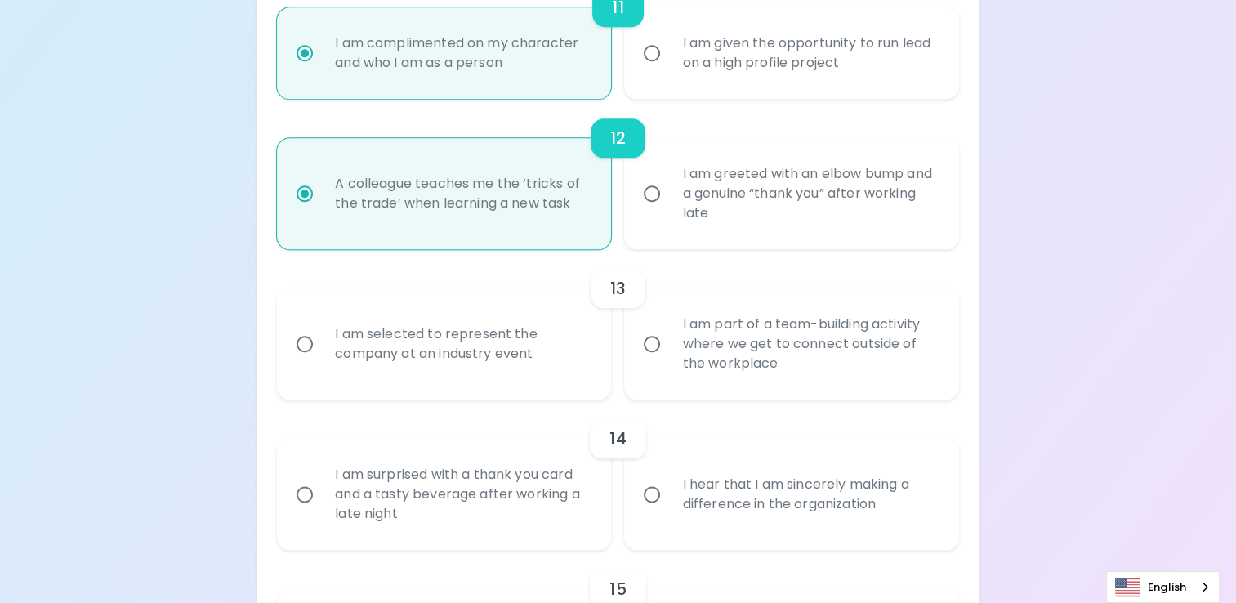
radio input "false"
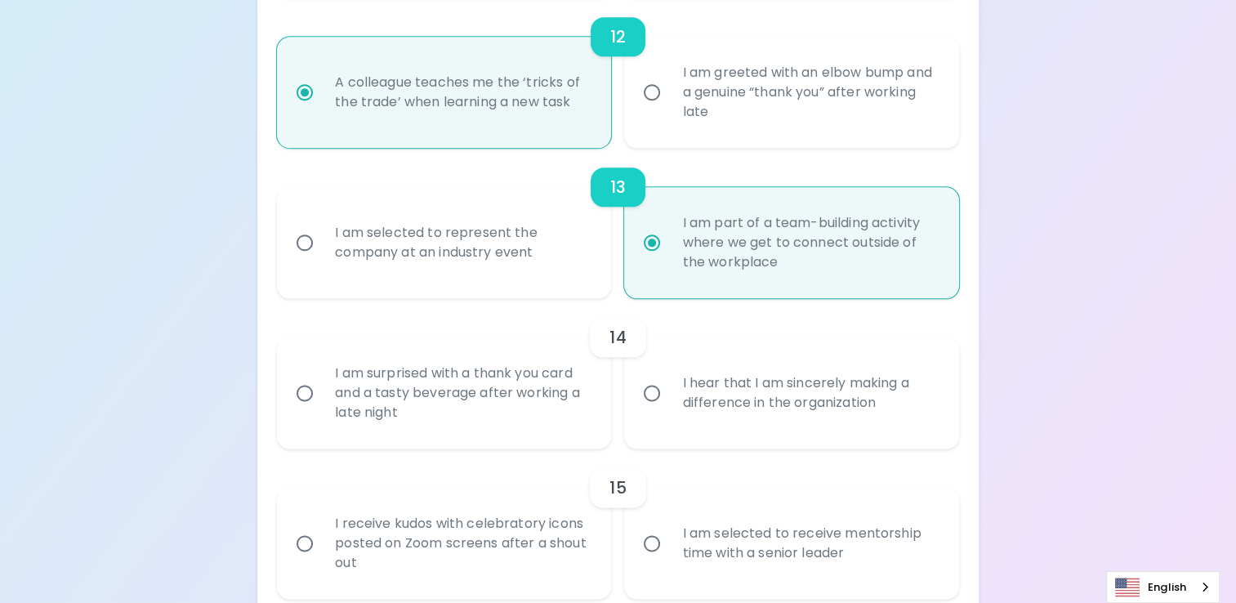
scroll to position [1978, 0]
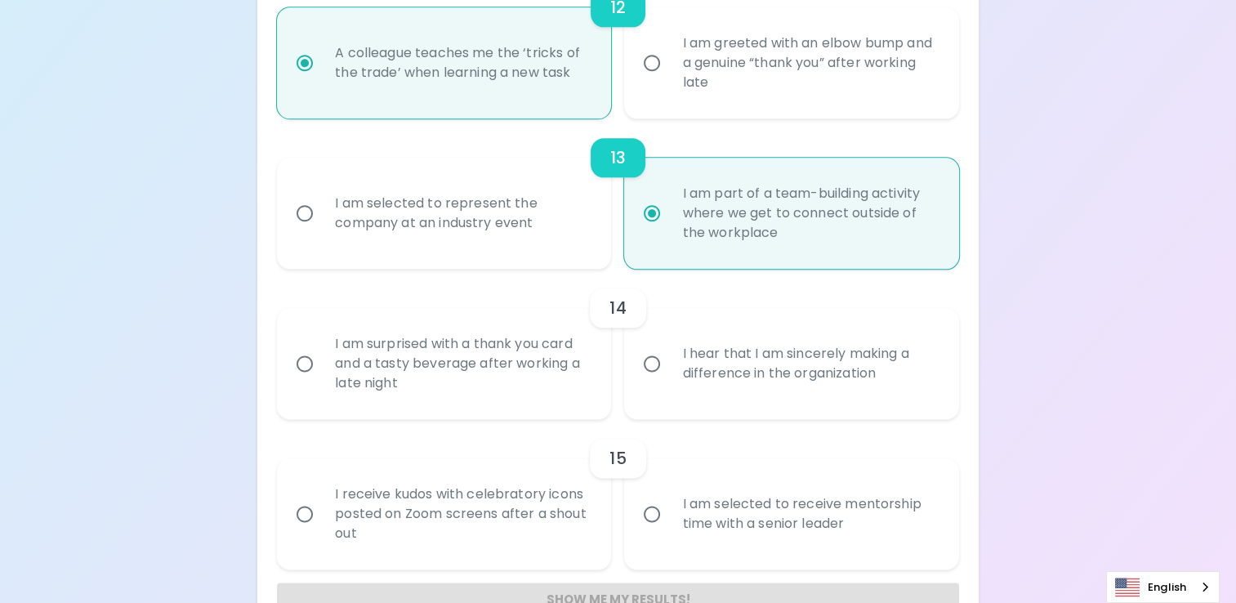
radio input "true"
click at [483, 384] on div "I am surprised with a thank you card and a tasty beverage after working a late …" at bounding box center [462, 363] width 280 height 98
click at [322, 381] on input "I am surprised with a thank you card and a tasty beverage after working a late …" at bounding box center [304, 363] width 34 height 34
radio input "false"
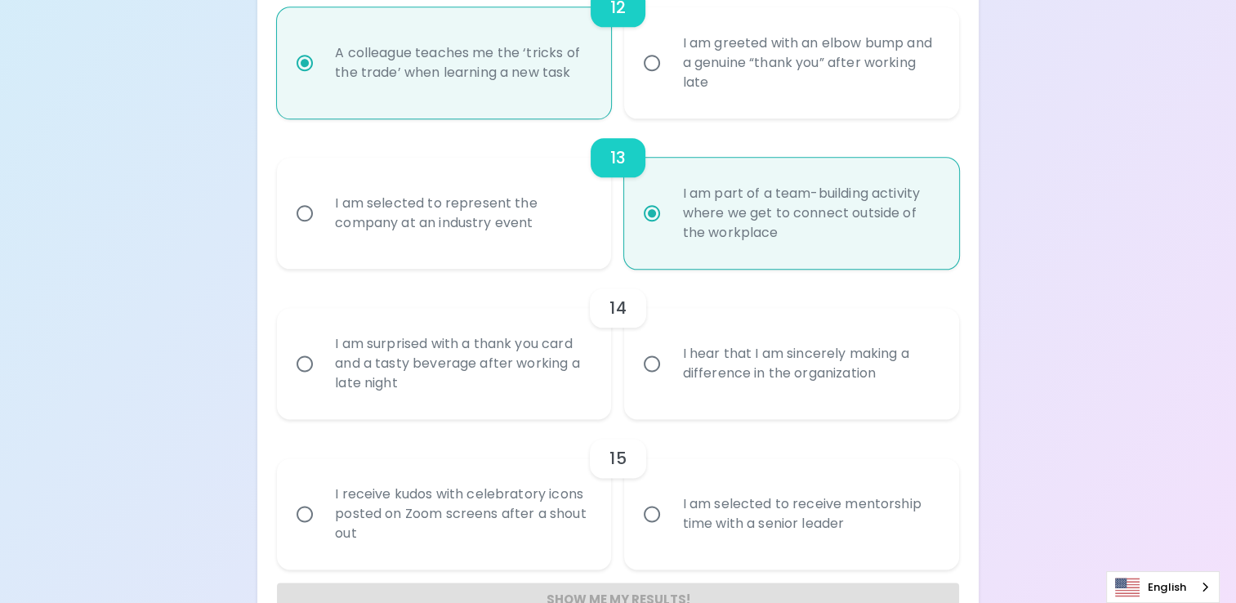
radio input "false"
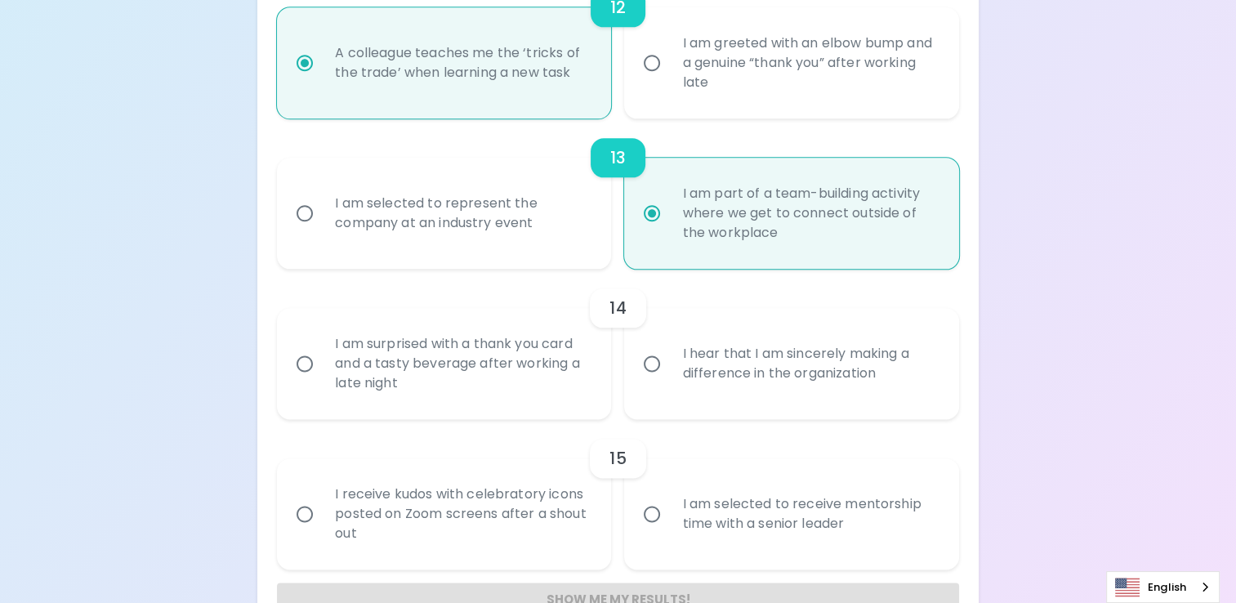
radio input "false"
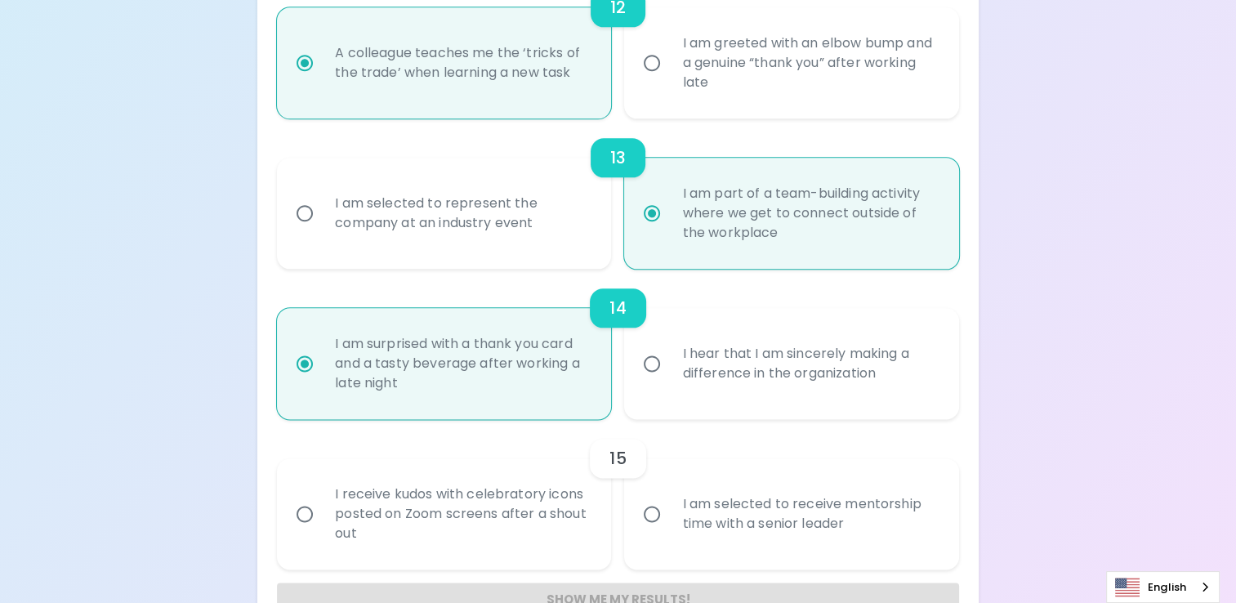
scroll to position [2024, 0]
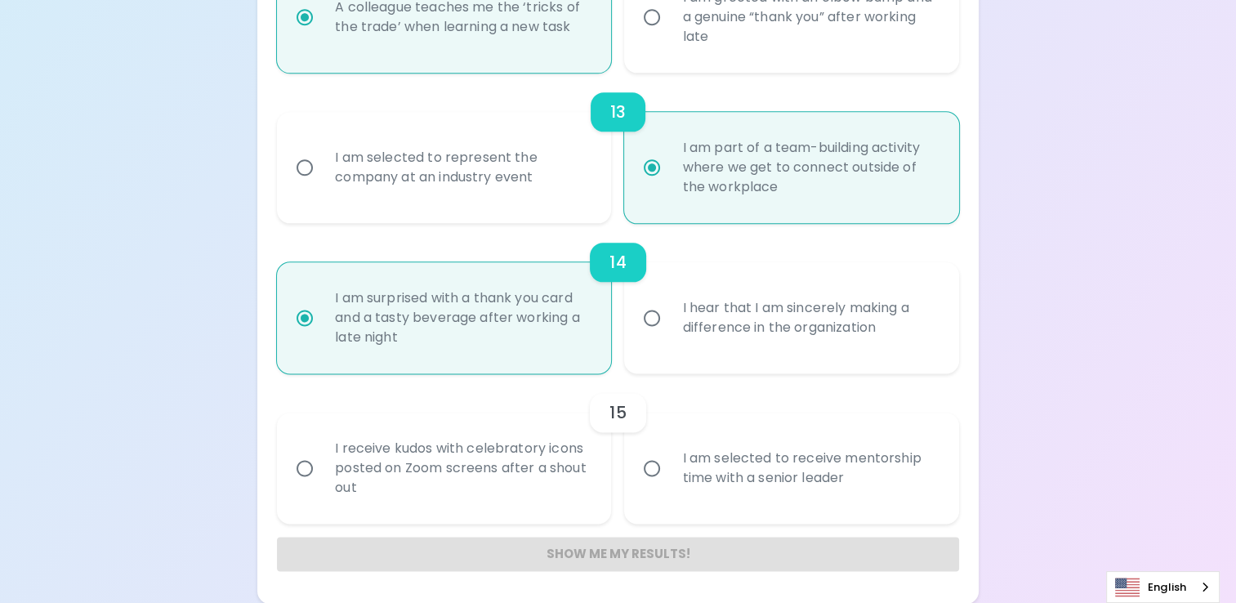
radio input "true"
click at [479, 471] on div "I receive kudos with celebratory icons posted on Zoom screens after a shout out" at bounding box center [462, 468] width 280 height 98
click at [322, 471] on input "I receive kudos with celebratory icons posted on Zoom screens after a shout out" at bounding box center [304, 468] width 34 height 34
radio input "false"
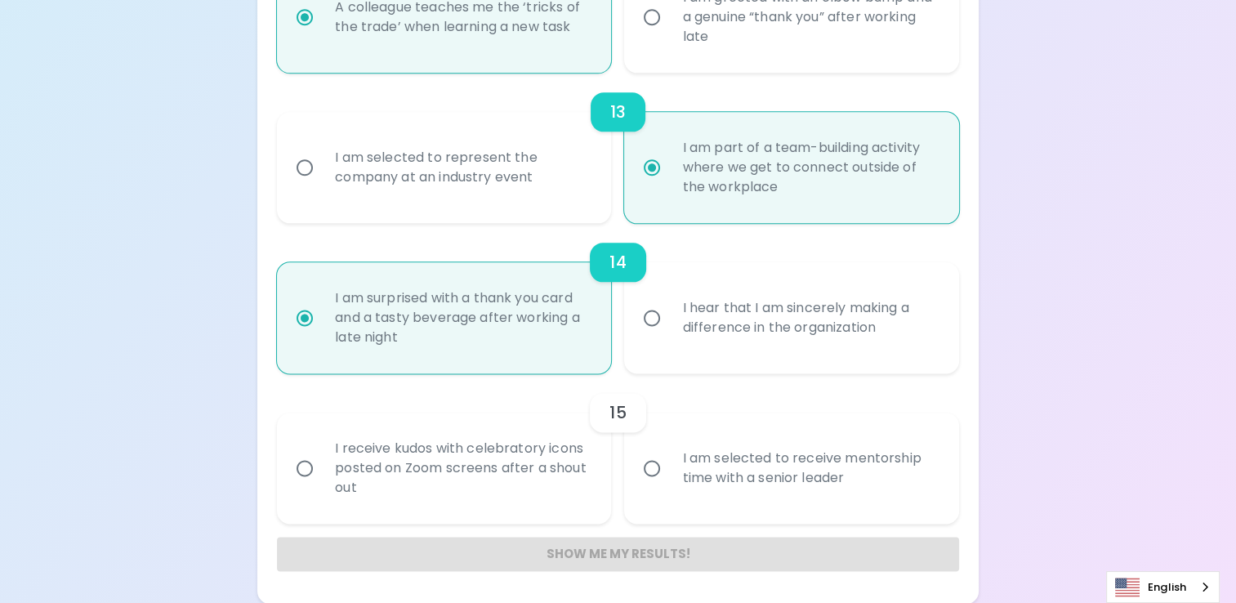
radio input "false"
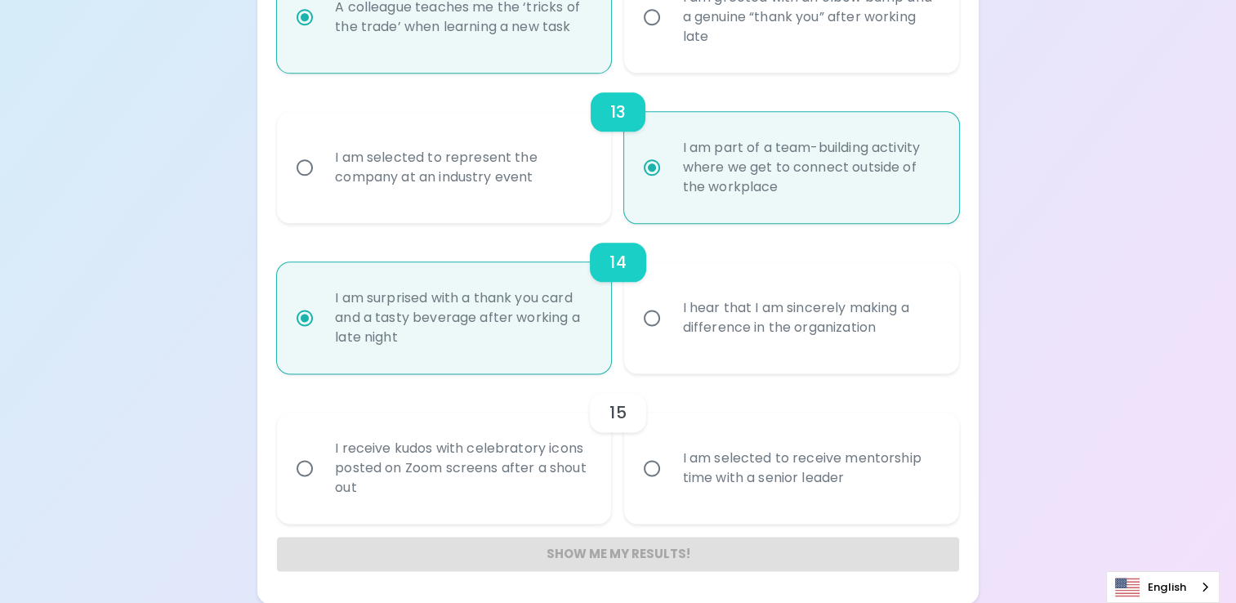
radio input "false"
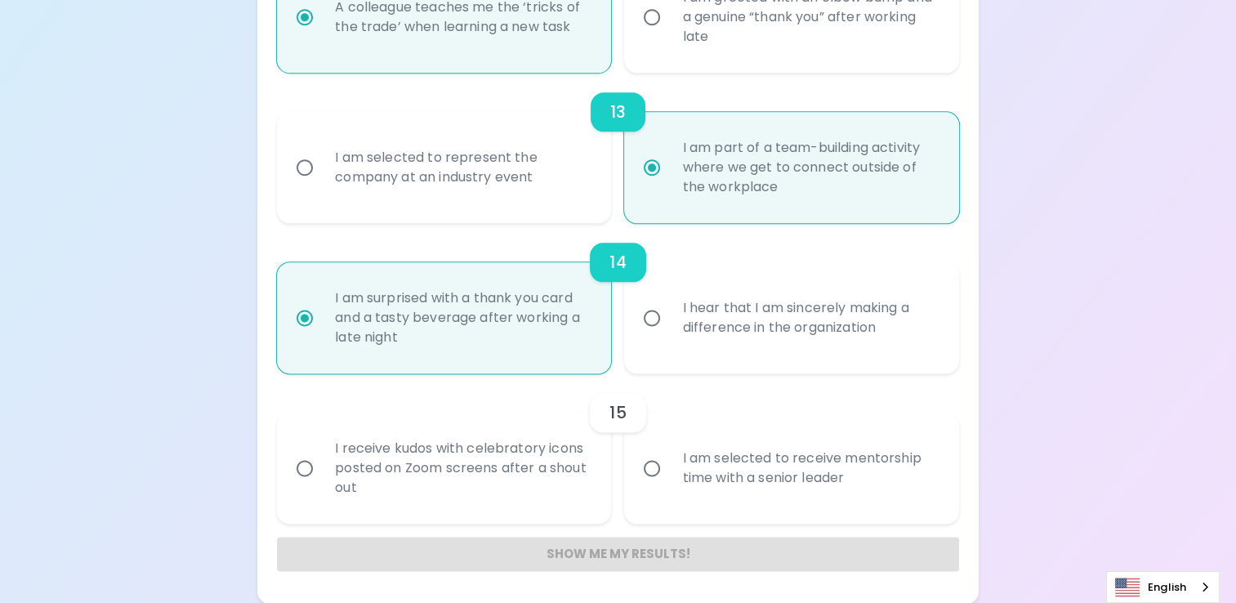
radio input "false"
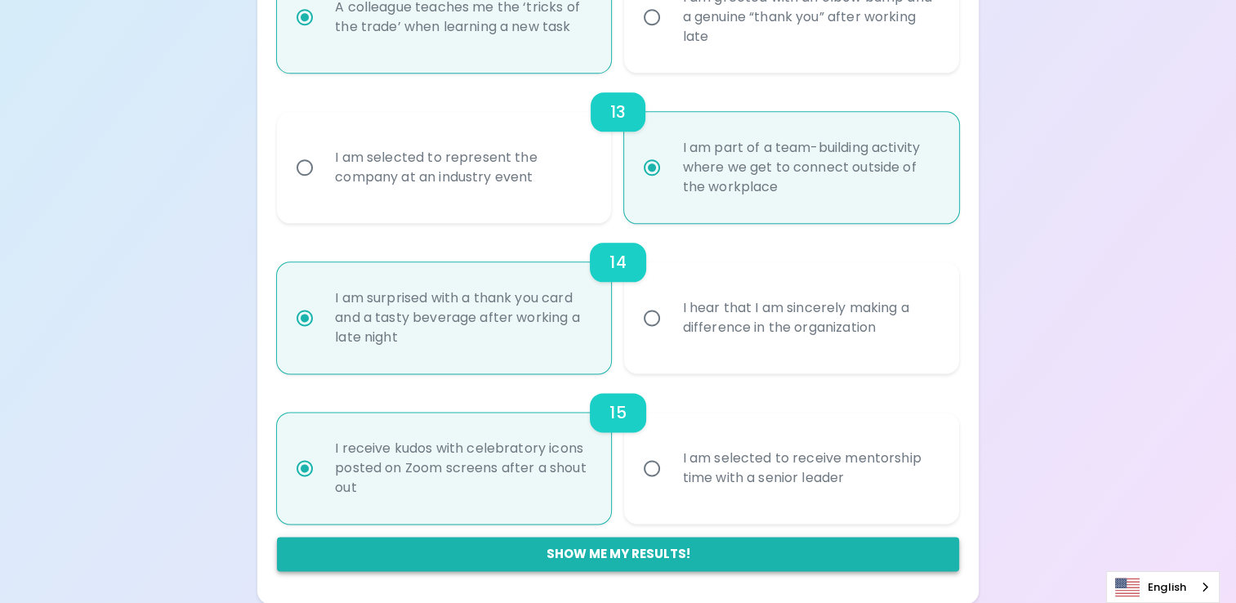
radio input "true"
click at [693, 555] on button "Show me my results!" at bounding box center [618, 554] width 682 height 34
radio input "false"
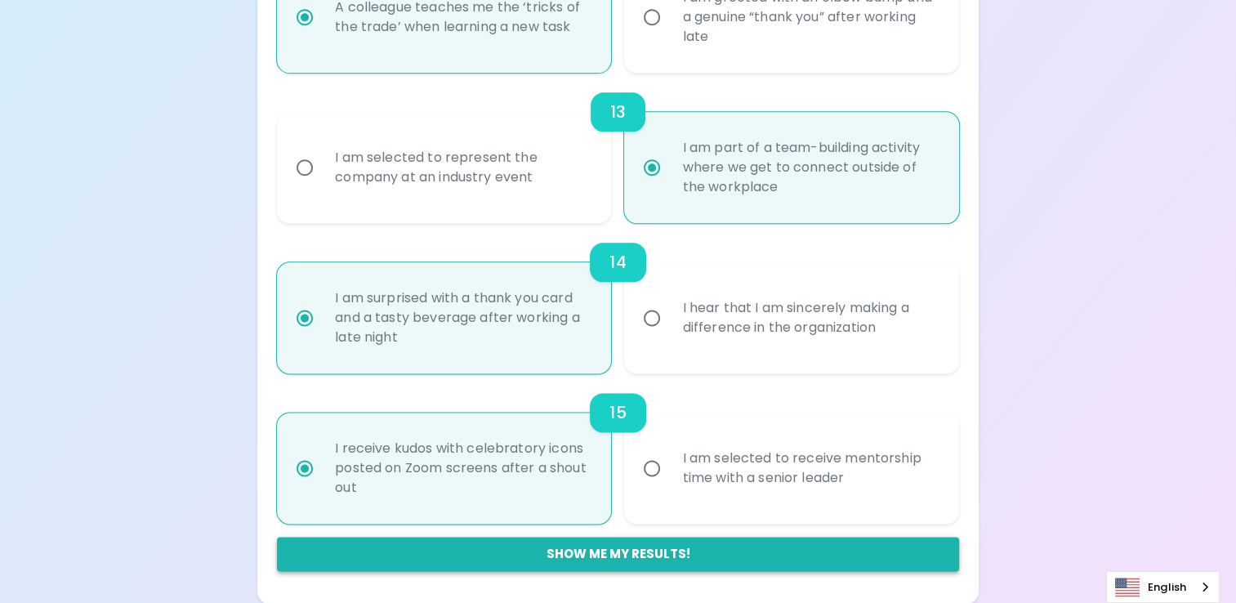
radio input "false"
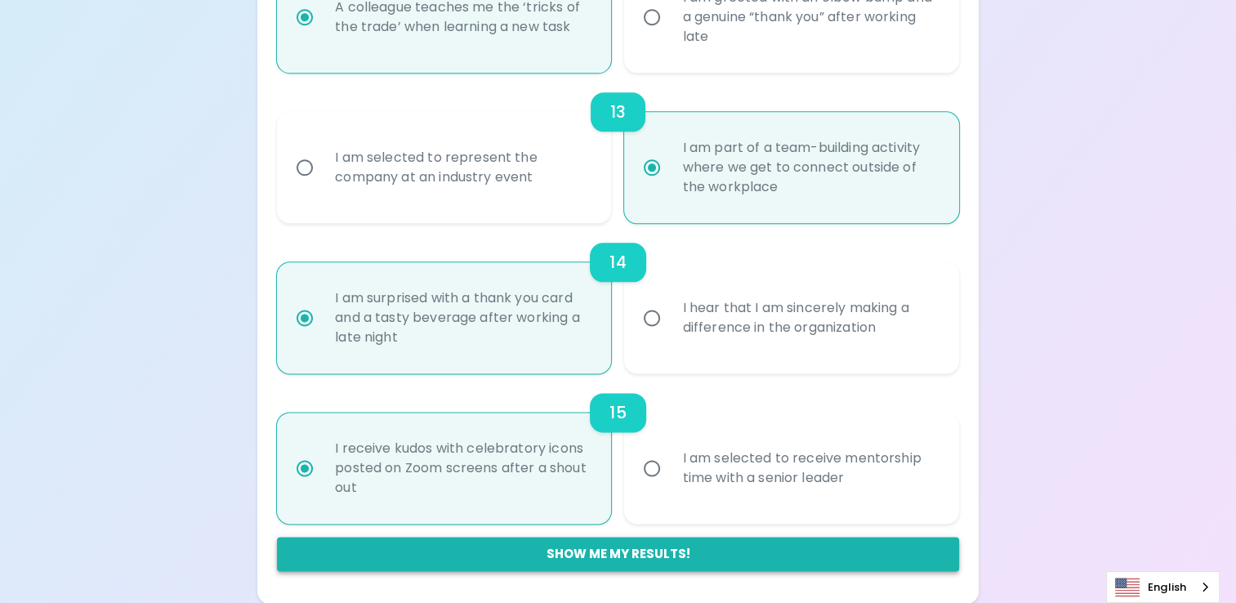
radio input "false"
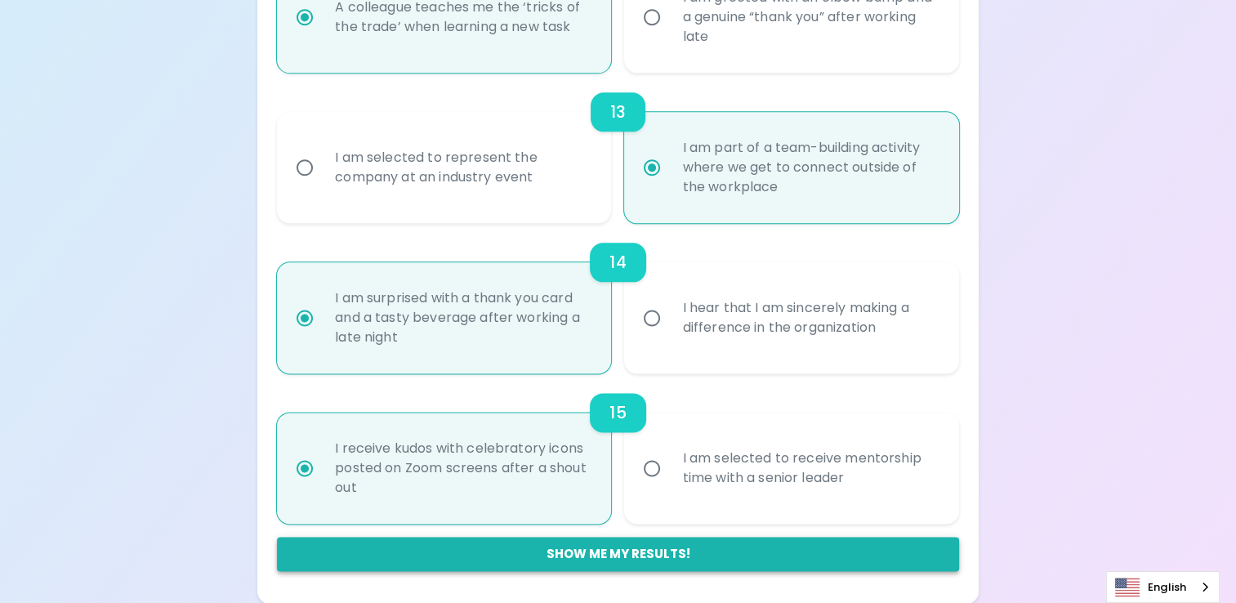
radio input "false"
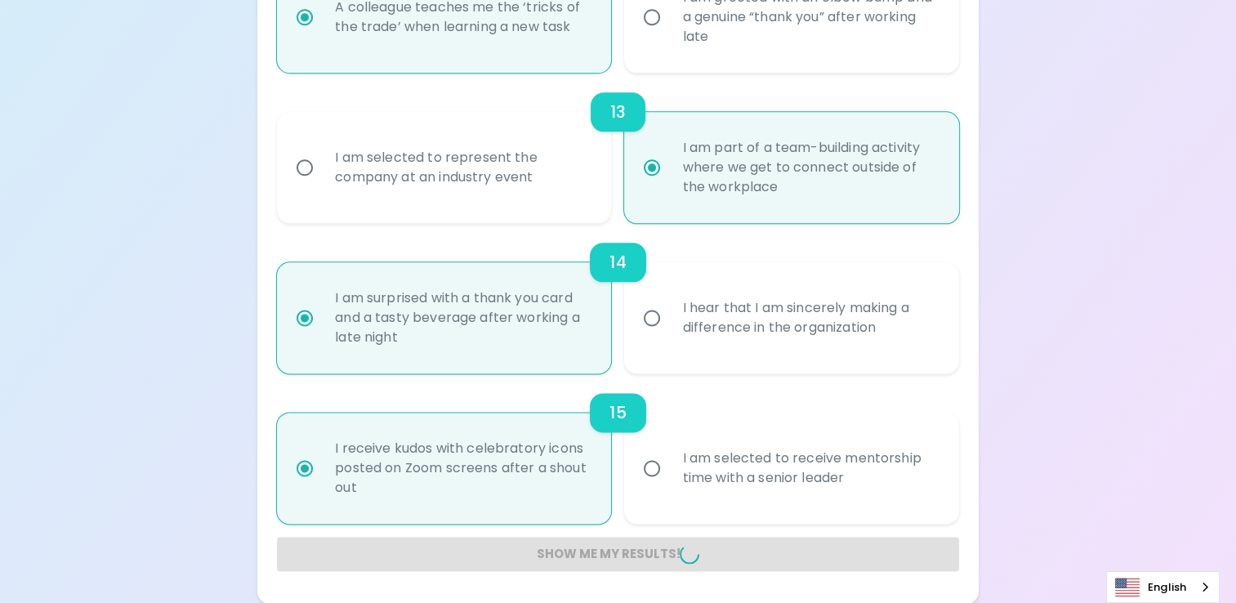
radio input "false"
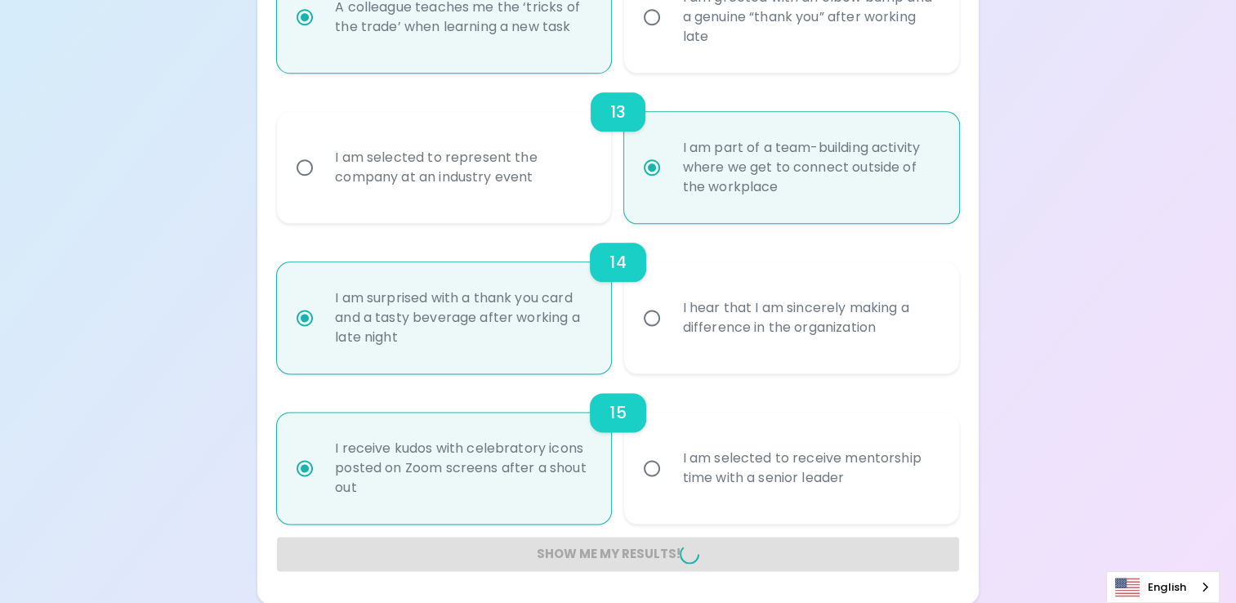
radio input "false"
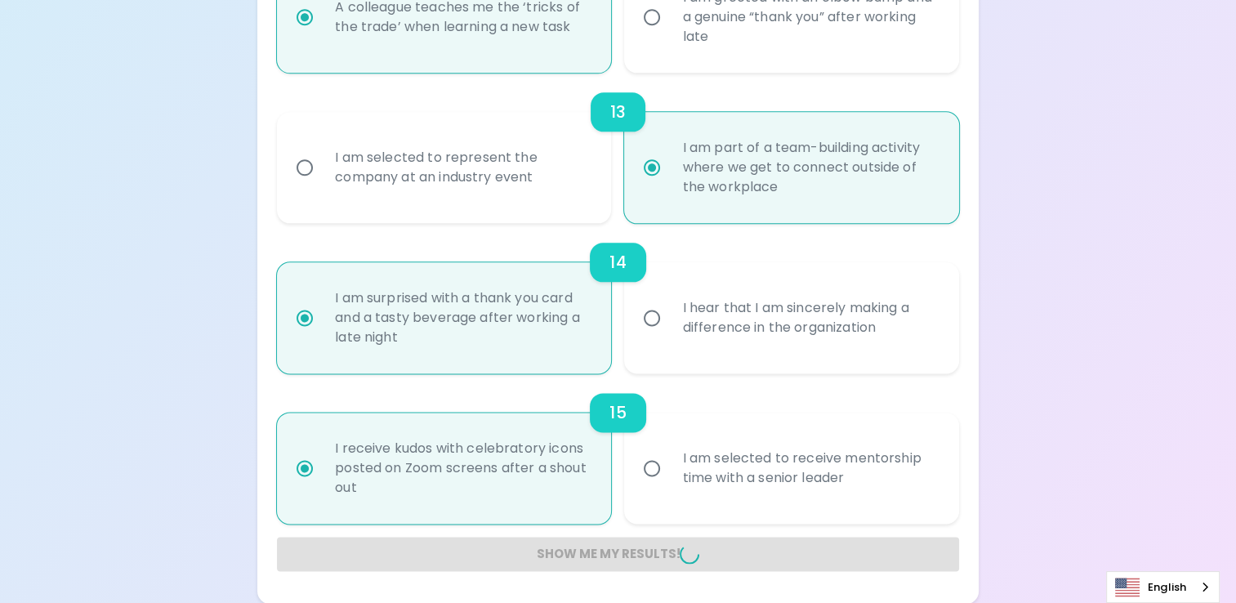
radio input "false"
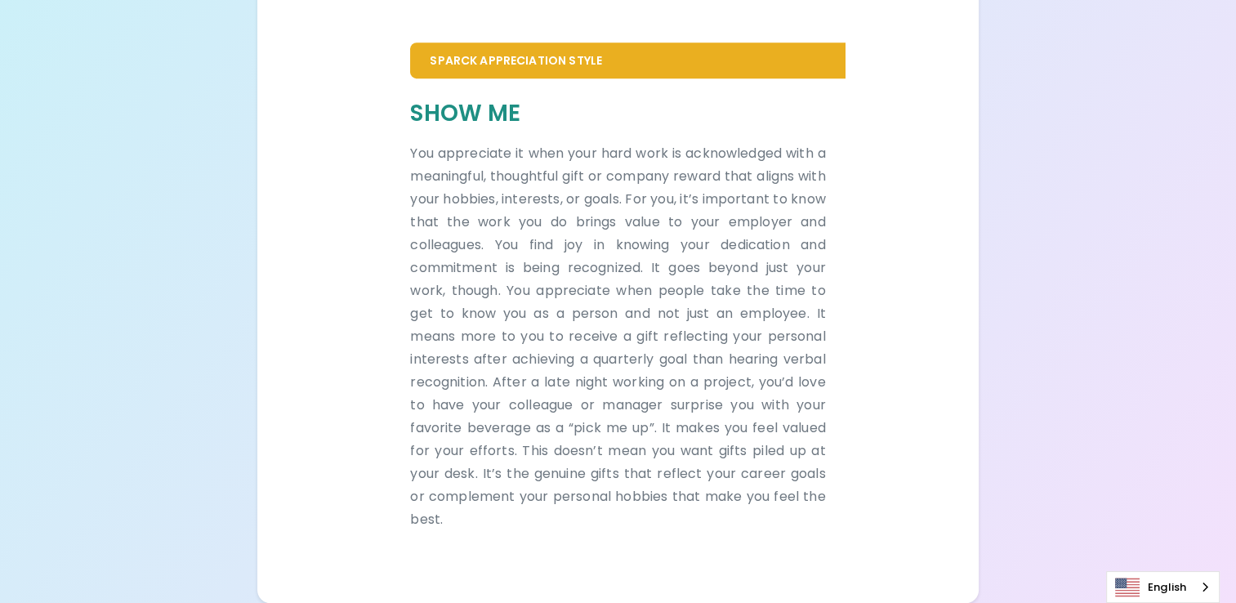
scroll to position [1011, 0]
